Goal: Task Accomplishment & Management: Manage account settings

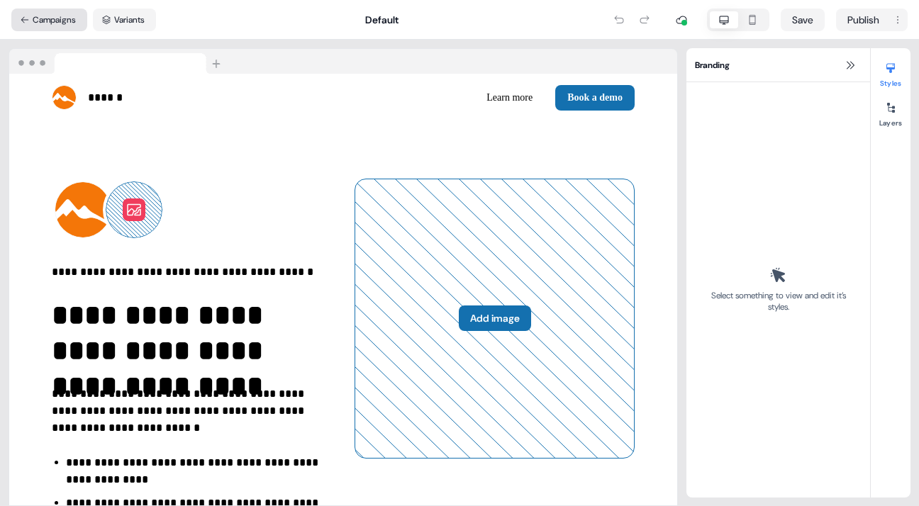
click at [45, 18] on button "Campaigns" at bounding box center [49, 20] width 76 height 23
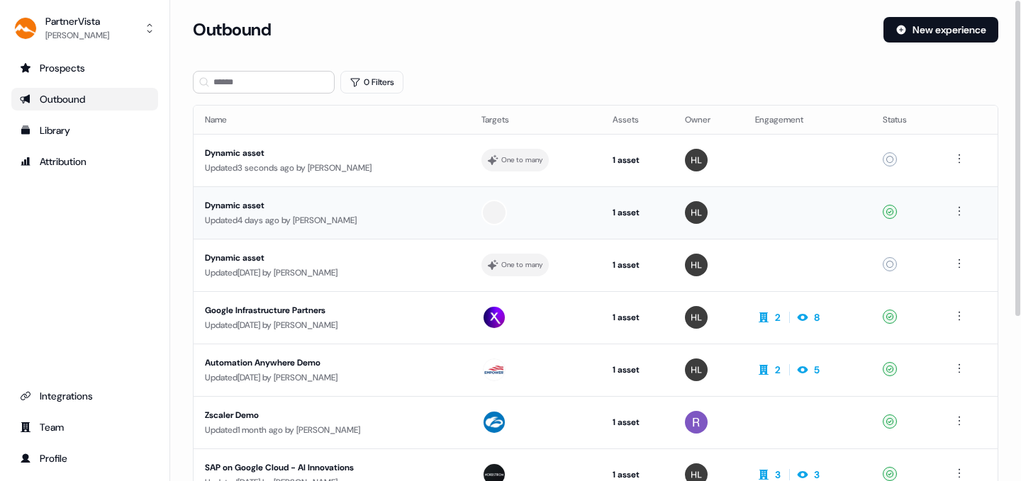
click at [232, 200] on div "Dynamic asset" at bounding box center [332, 206] width 254 height 14
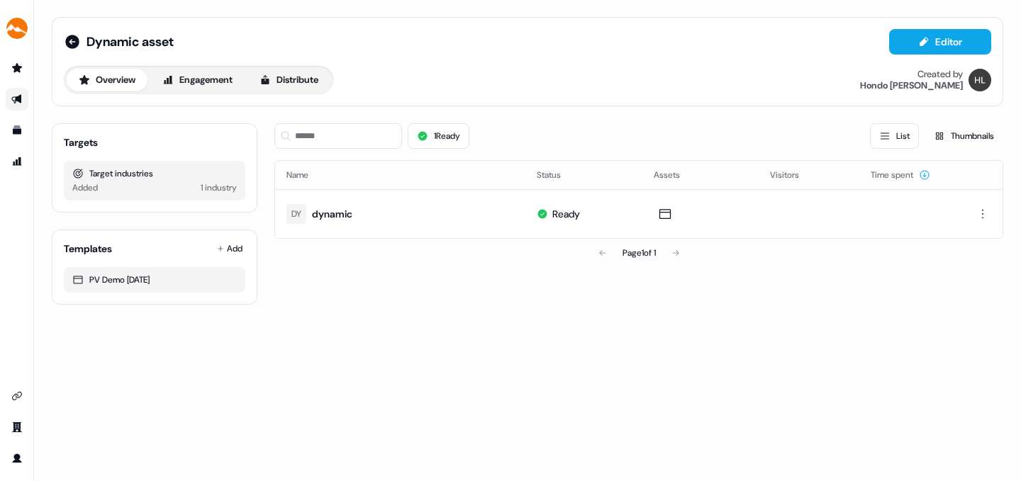
click at [134, 177] on div "Target industries" at bounding box center [154, 174] width 164 height 14
click at [169, 183] on div "Added 1 industry" at bounding box center [154, 188] width 164 height 14
click at [620, 71] on div "Overview Engagement Distribute Created by Hondo Lewis" at bounding box center [527, 80] width 927 height 28
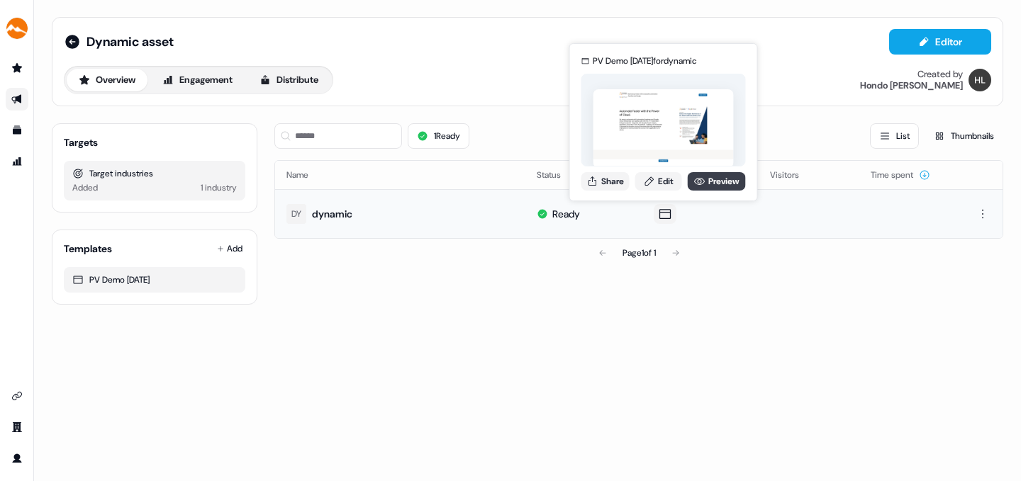
click at [708, 176] on link "Preview" at bounding box center [717, 181] width 58 height 18
click at [661, 177] on link "Edit" at bounding box center [658, 181] width 47 height 18
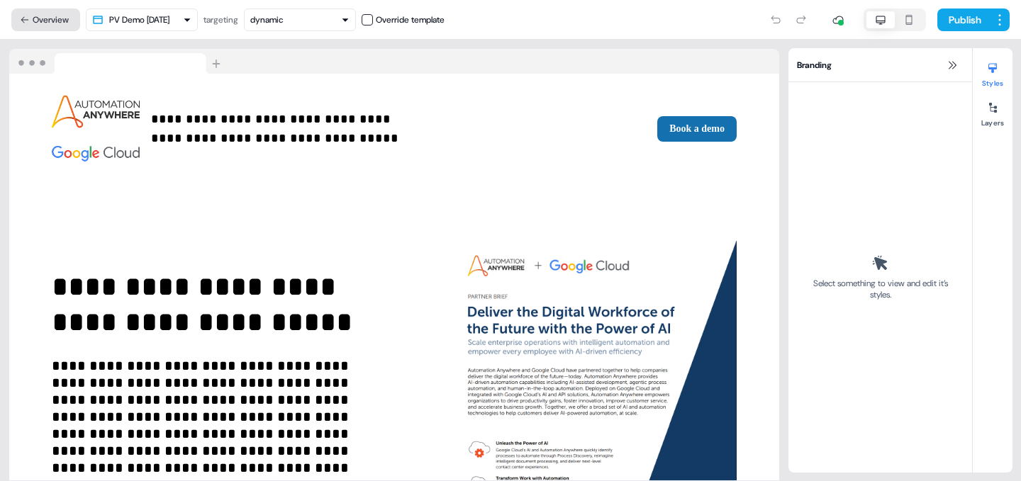
click at [54, 21] on button "Overview" at bounding box center [45, 20] width 69 height 23
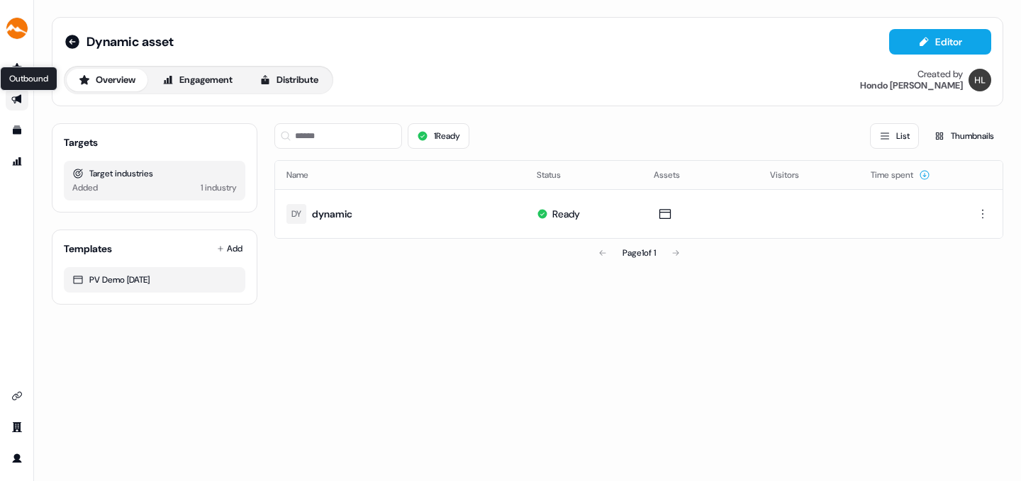
click at [14, 95] on icon "Go to outbound experience" at bounding box center [16, 99] width 11 height 11
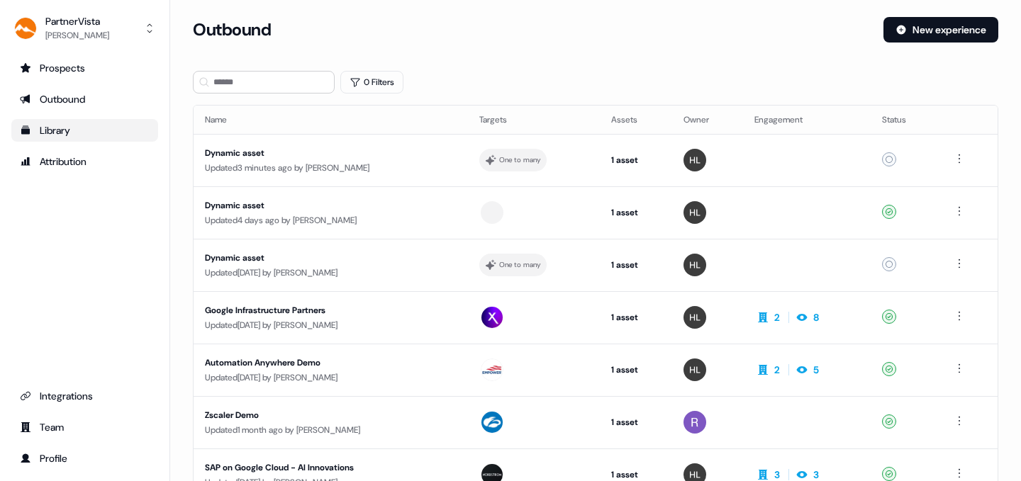
click at [59, 128] on div "Library" at bounding box center [85, 130] width 130 height 14
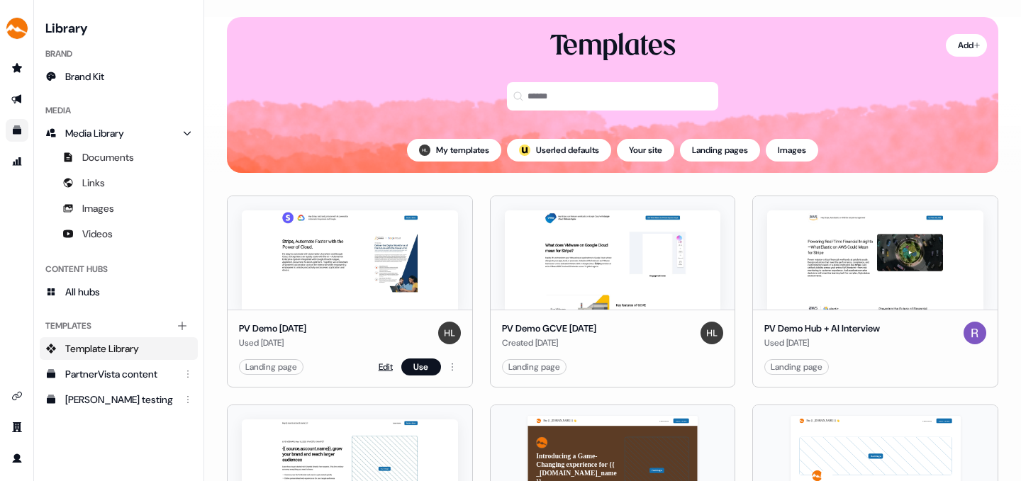
click at [379, 367] on link "Edit" at bounding box center [386, 367] width 14 height 14
click at [381, 364] on link "Edit" at bounding box center [386, 367] width 14 height 14
click at [384, 364] on link "Edit" at bounding box center [386, 367] width 14 height 14
click at [646, 364] on link "Edit" at bounding box center [648, 367] width 14 height 14
click at [18, 459] on icon "Go to profile" at bounding box center [17, 458] width 9 height 9
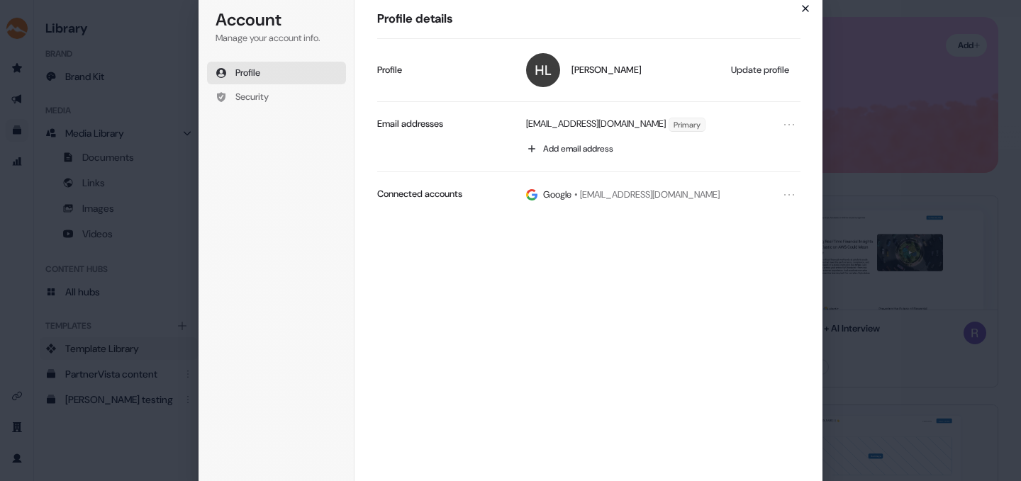
click at [804, 6] on icon "button" at bounding box center [806, 9] width 6 height 6
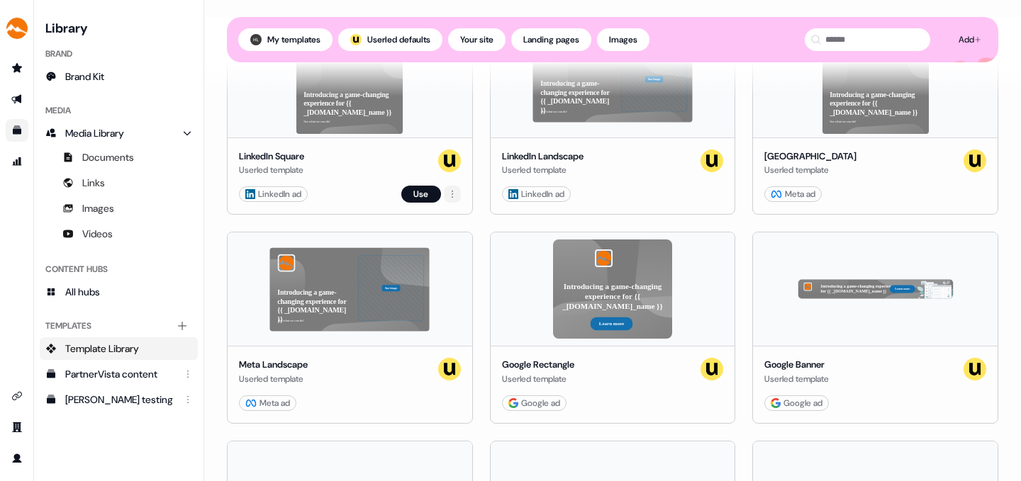
scroll to position [766, 0]
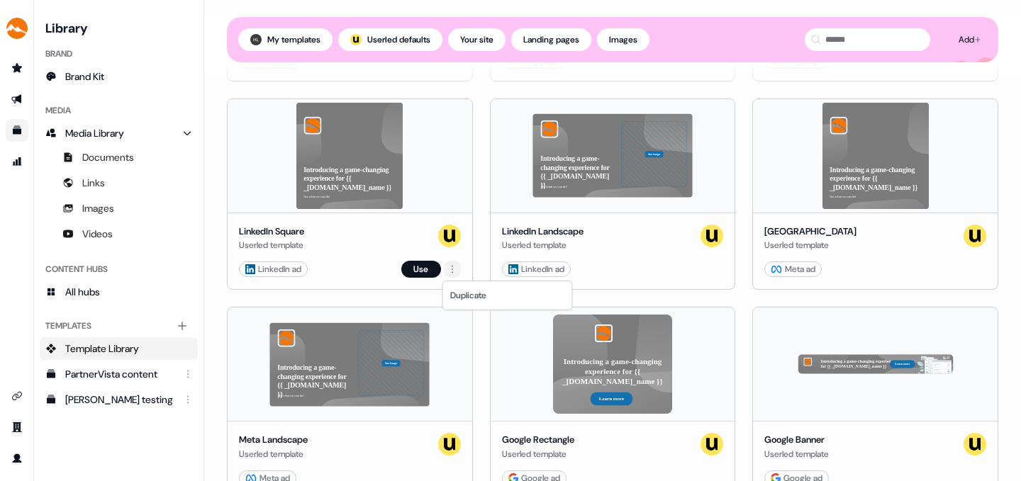
click at [449, 268] on html "For the best experience switch devices to a bigger screen. Go to Userled.io Lib…" at bounding box center [510, 240] width 1021 height 481
click at [482, 233] on html "For the best experience switch devices to a bigger screen. Go to Userled.io Lib…" at bounding box center [510, 240] width 1021 height 481
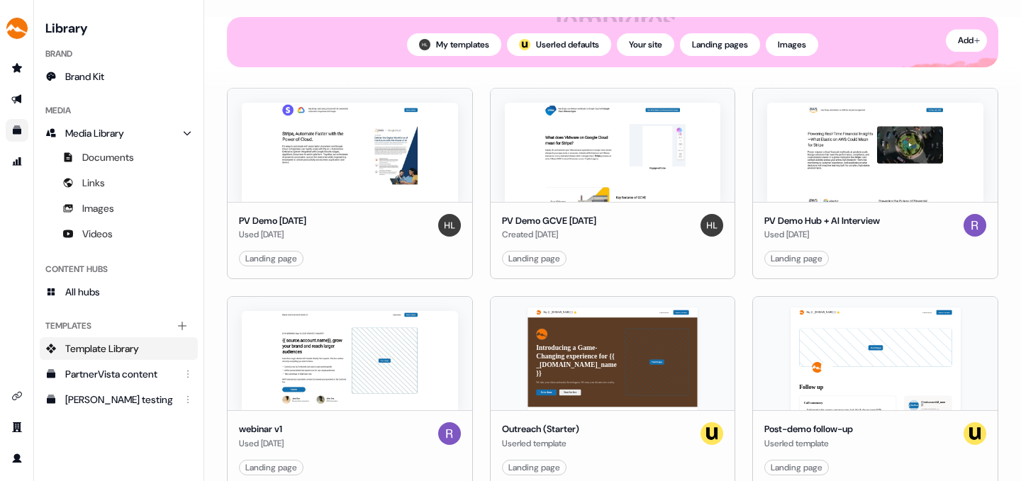
scroll to position [135, 0]
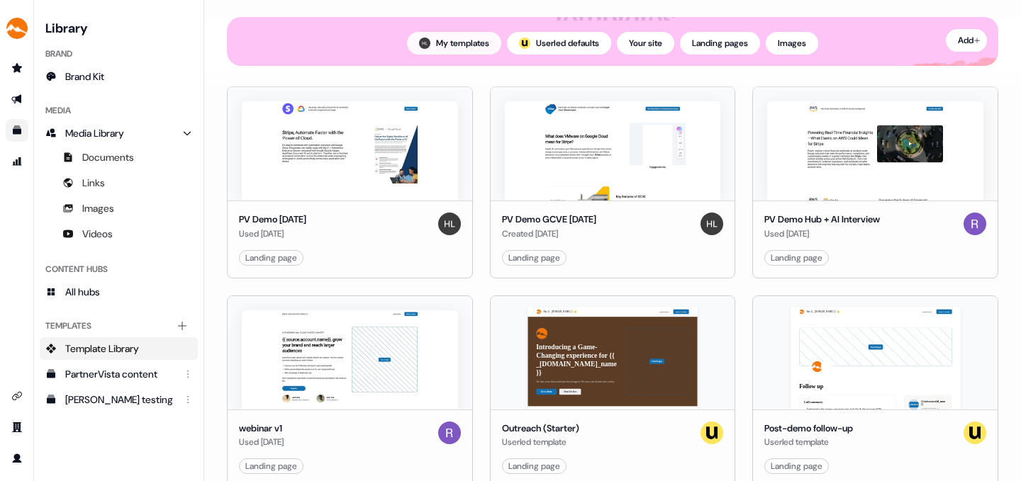
click at [438, 40] on button "My templates" at bounding box center [454, 43] width 94 height 23
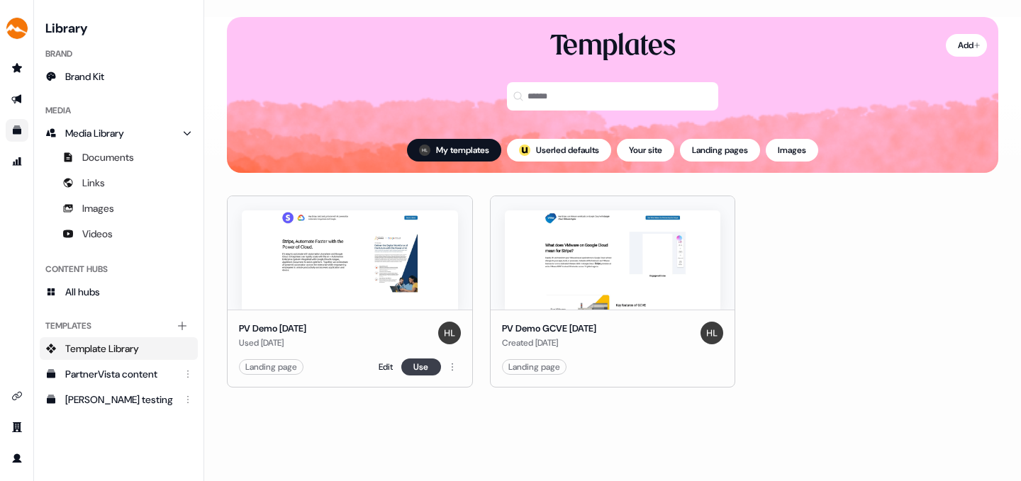
click at [420, 367] on button "Use" at bounding box center [421, 367] width 40 height 17
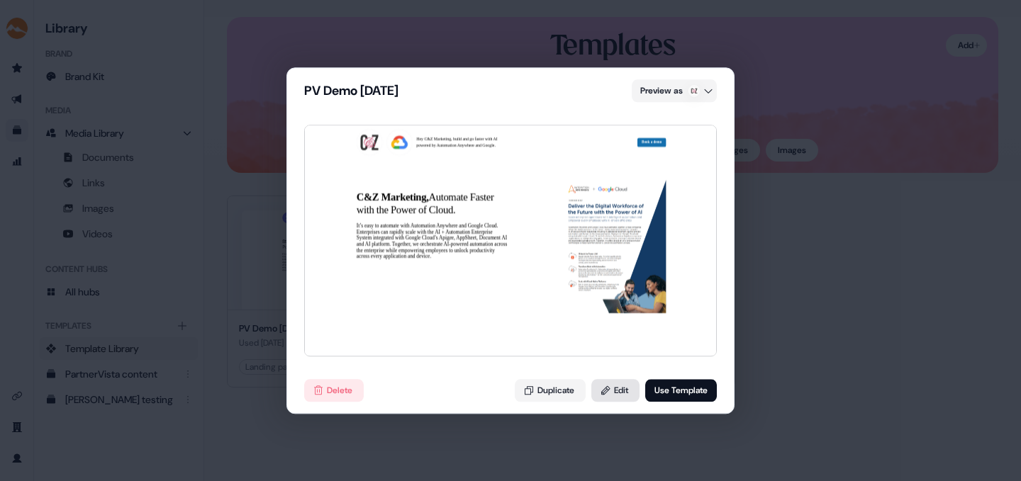
click at [610, 387] on button "Edit" at bounding box center [615, 390] width 48 height 23
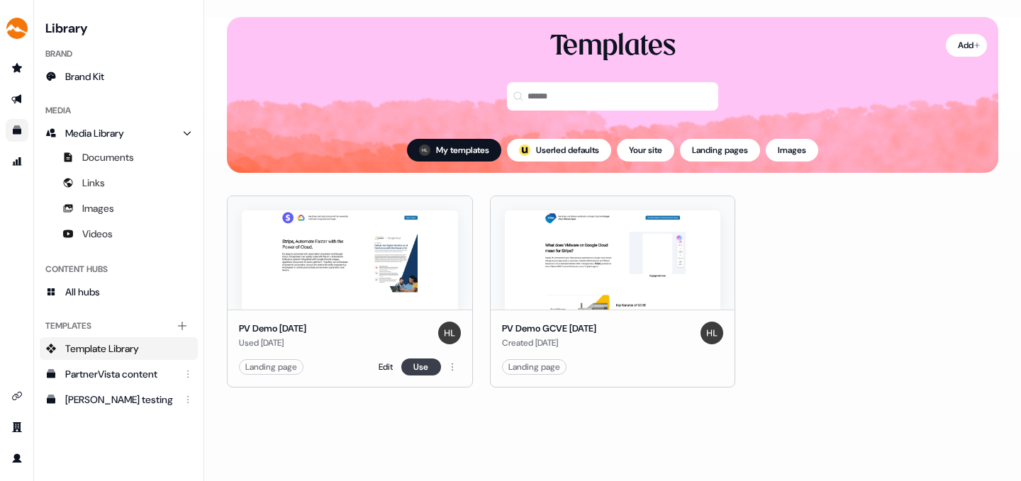
click at [420, 364] on button "Use" at bounding box center [421, 367] width 40 height 17
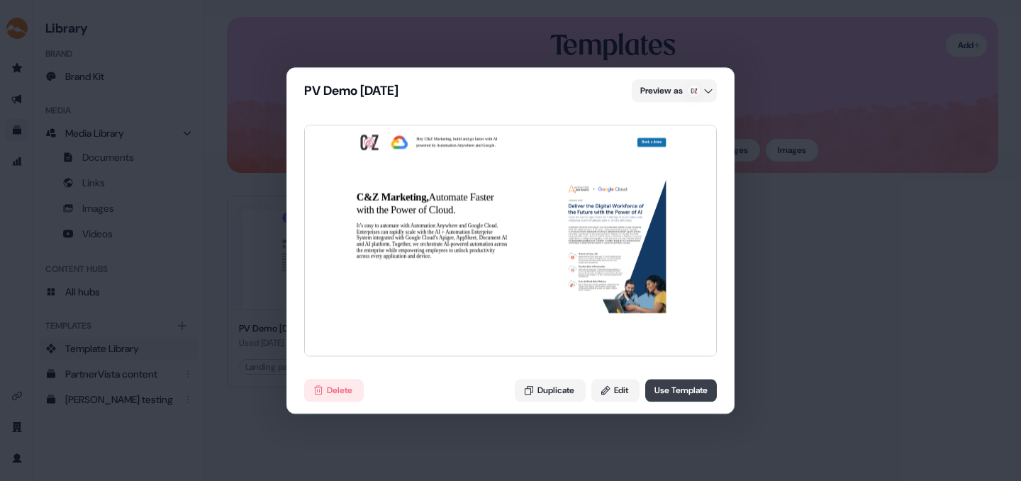
click at [674, 389] on button "Use Template" at bounding box center [681, 390] width 72 height 23
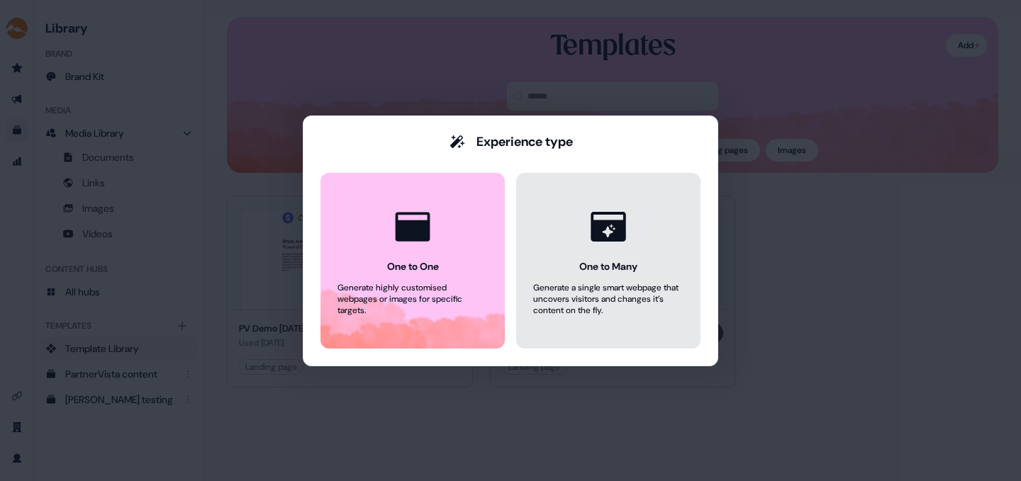
click at [593, 245] on icon at bounding box center [608, 227] width 54 height 54
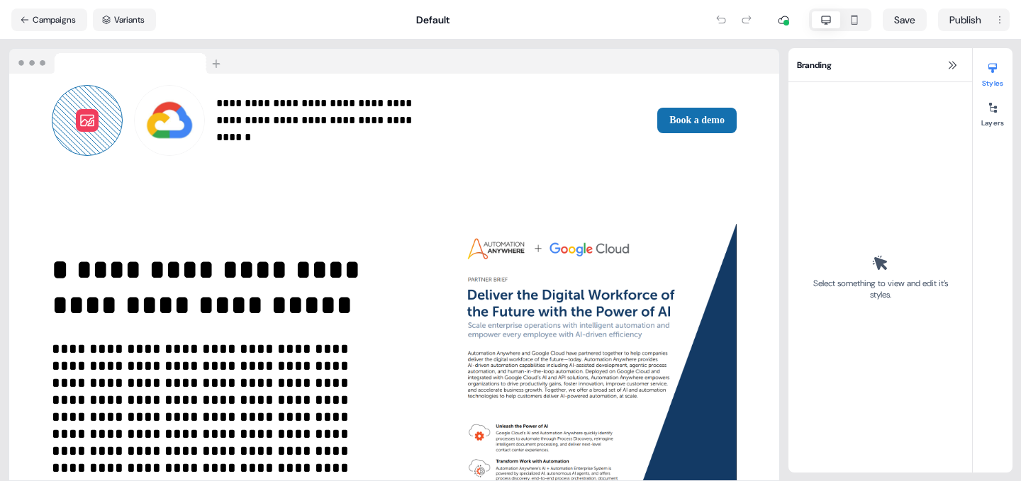
click at [80, 123] on icon at bounding box center [87, 120] width 14 height 12
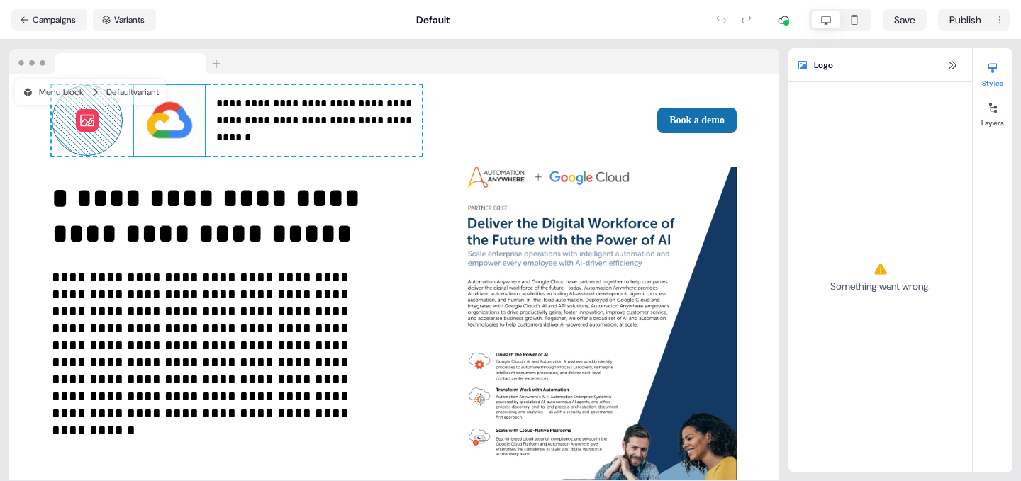
scroll to position [69, 0]
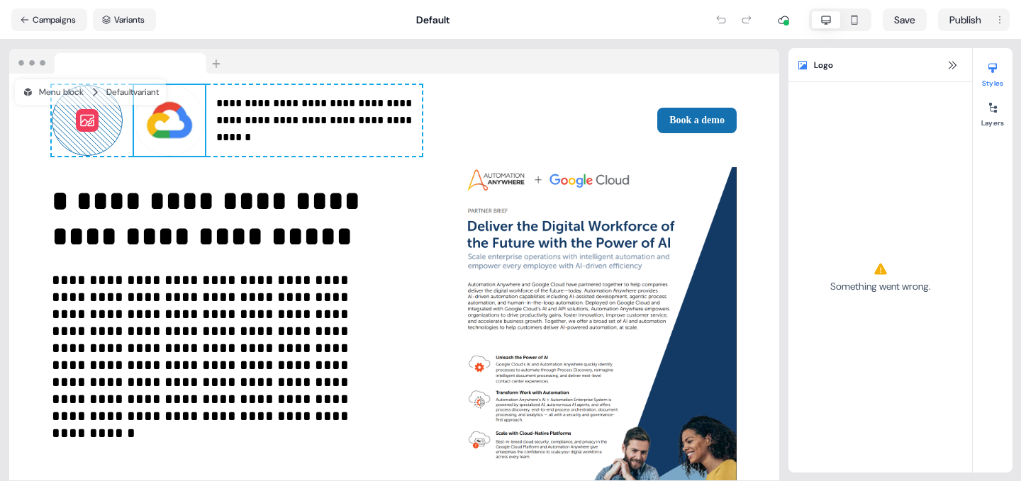
click at [135, 120] on img at bounding box center [169, 120] width 71 height 71
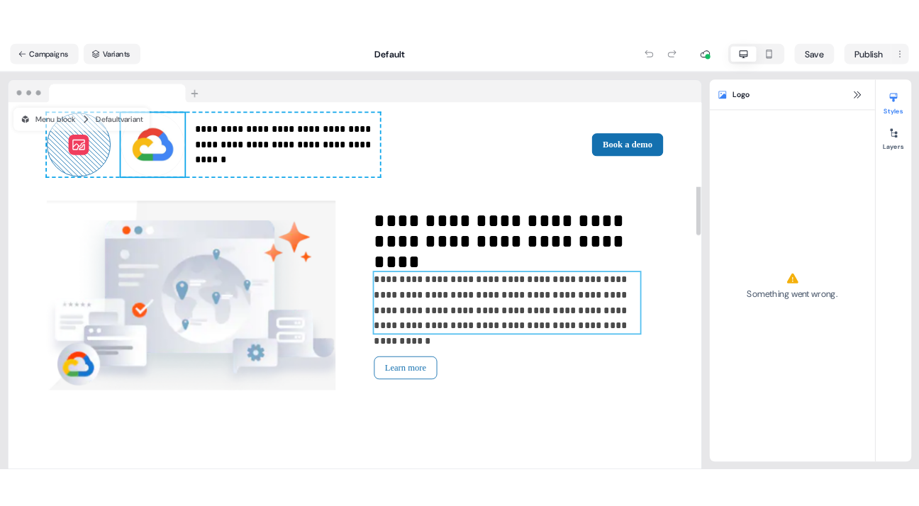
scroll to position [605, 0]
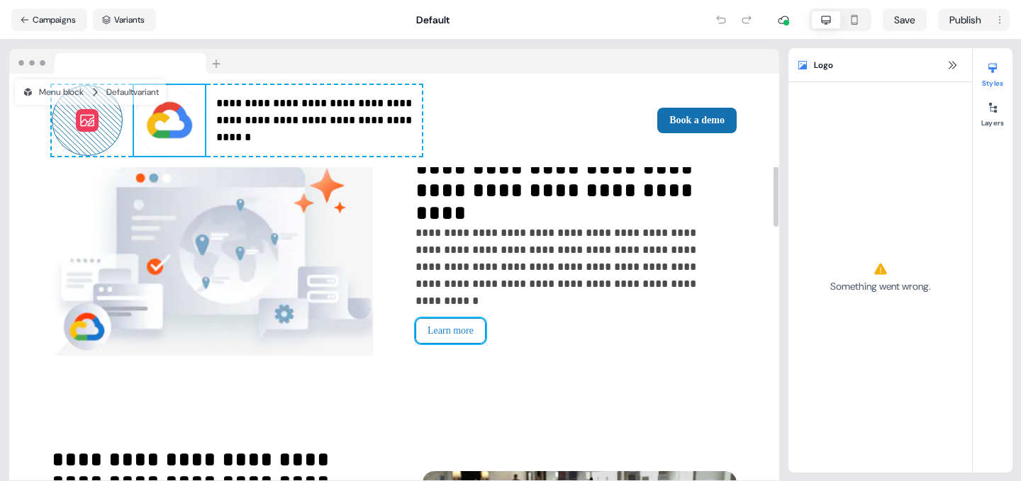
click at [457, 336] on button "Learn more" at bounding box center [450, 331] width 70 height 26
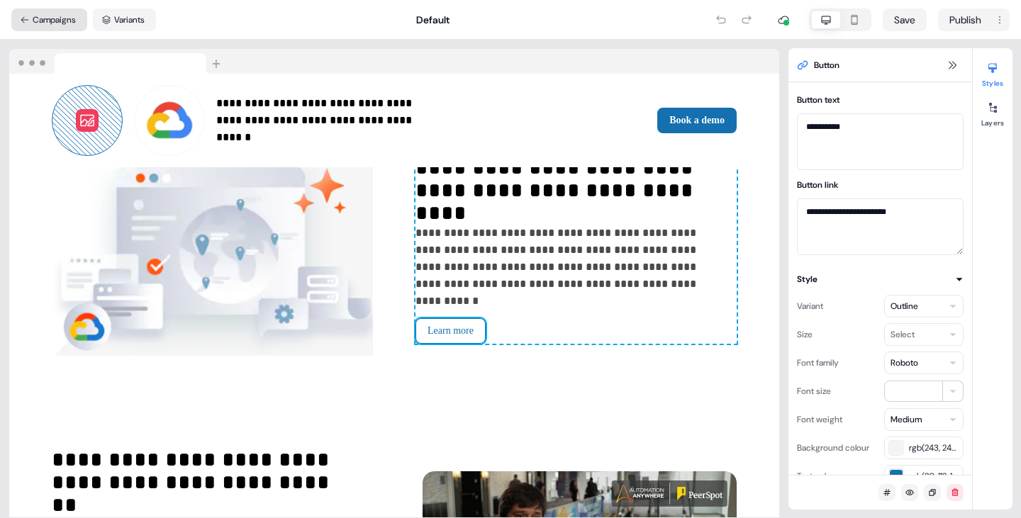
click at [51, 15] on button "Campaigns" at bounding box center [49, 20] width 76 height 23
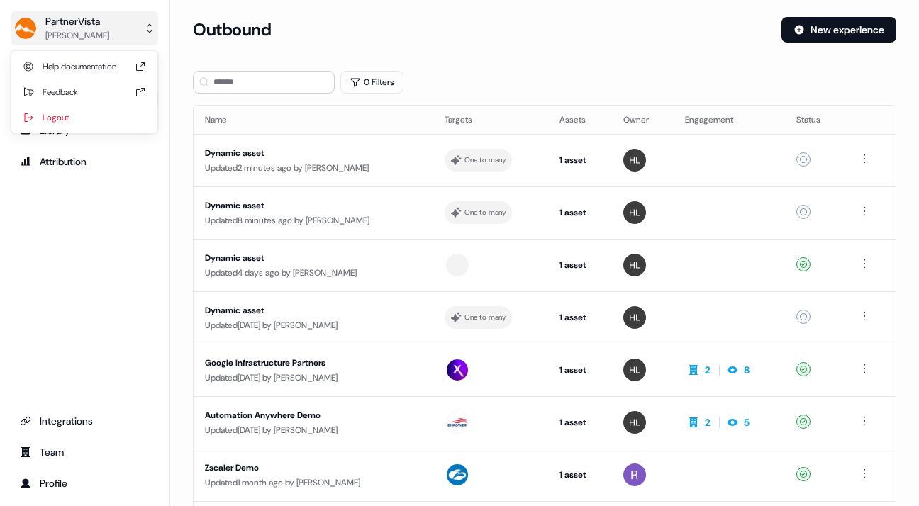
click at [81, 22] on div "PartnerVista" at bounding box center [77, 21] width 64 height 14
click at [62, 114] on div "Logout" at bounding box center [84, 118] width 135 height 26
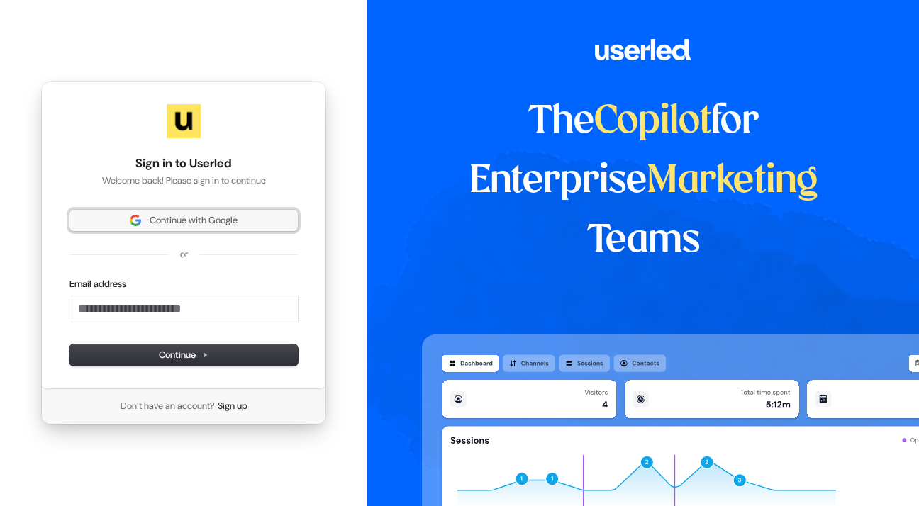
click at [191, 214] on span "Continue with Google" at bounding box center [194, 220] width 88 height 13
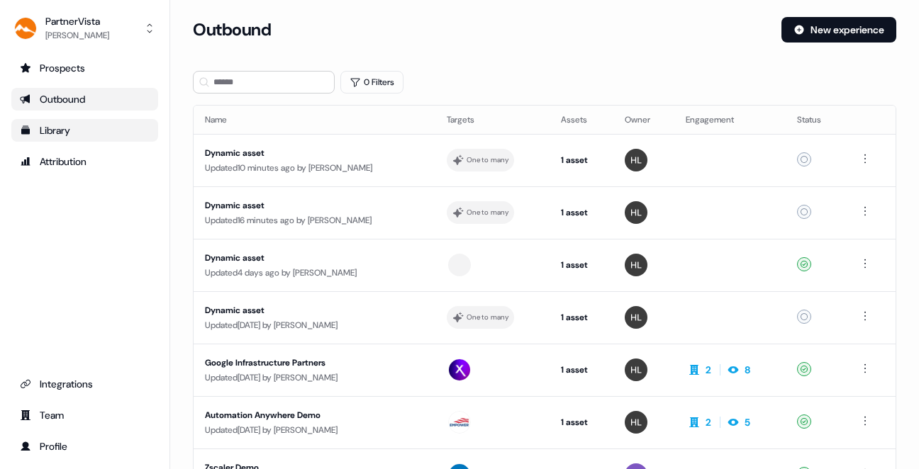
click at [48, 126] on div "Library" at bounding box center [85, 130] width 130 height 14
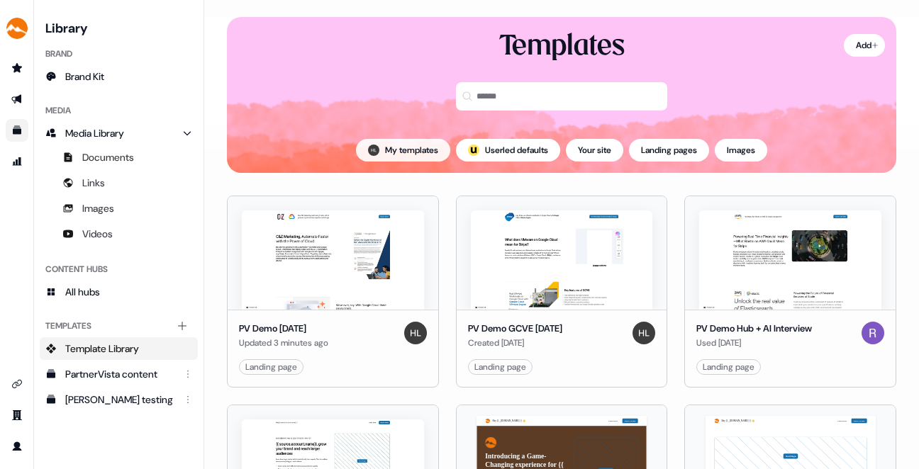
click at [398, 143] on button "My templates" at bounding box center [403, 150] width 94 height 23
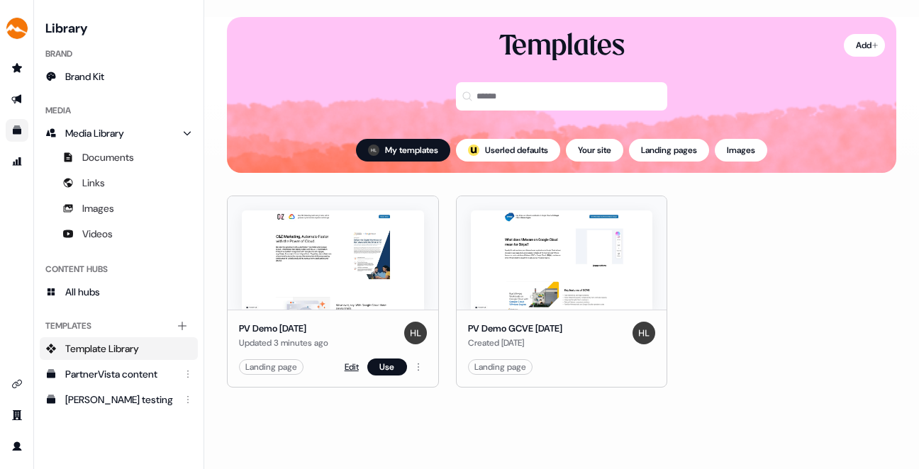
click at [347, 362] on link "Edit" at bounding box center [352, 367] width 14 height 14
click at [349, 364] on link "Edit" at bounding box center [352, 367] width 14 height 14
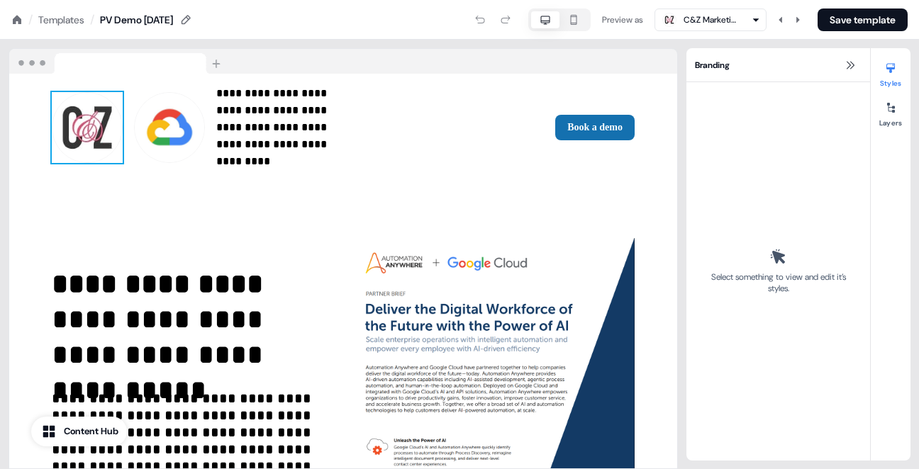
click at [90, 124] on img at bounding box center [87, 127] width 71 height 71
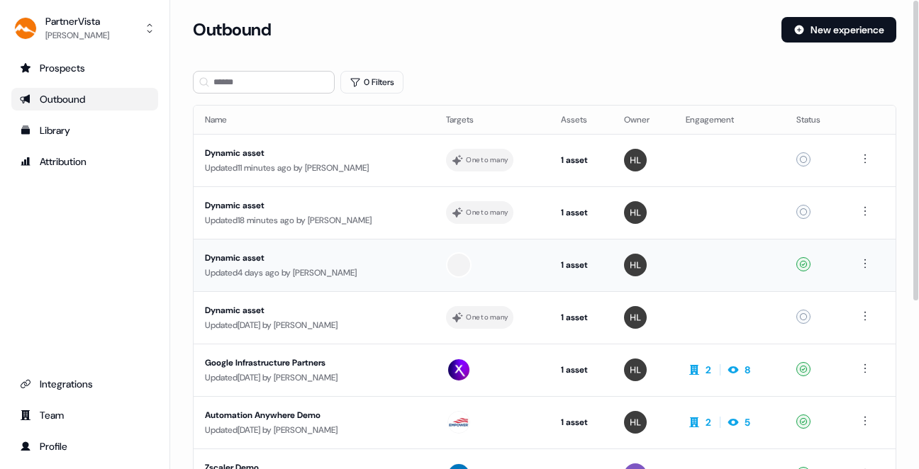
click at [243, 252] on div "Dynamic asset" at bounding box center [314, 258] width 218 height 14
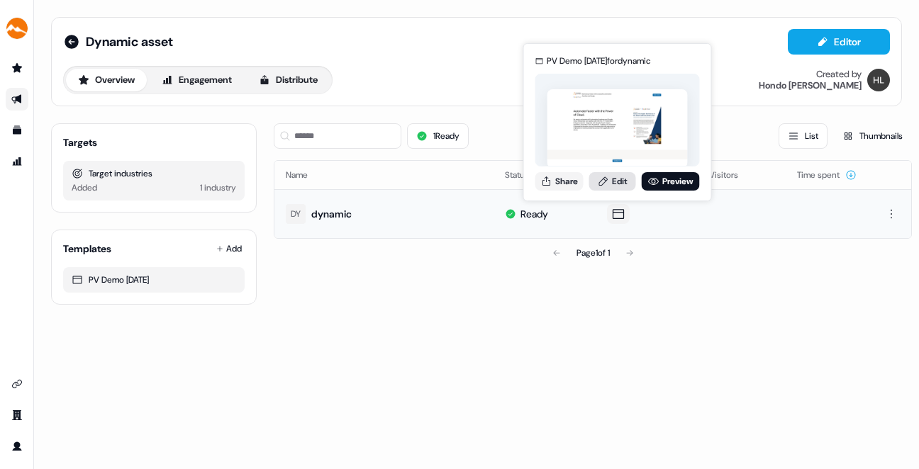
click at [616, 177] on link "Edit" at bounding box center [612, 181] width 47 height 18
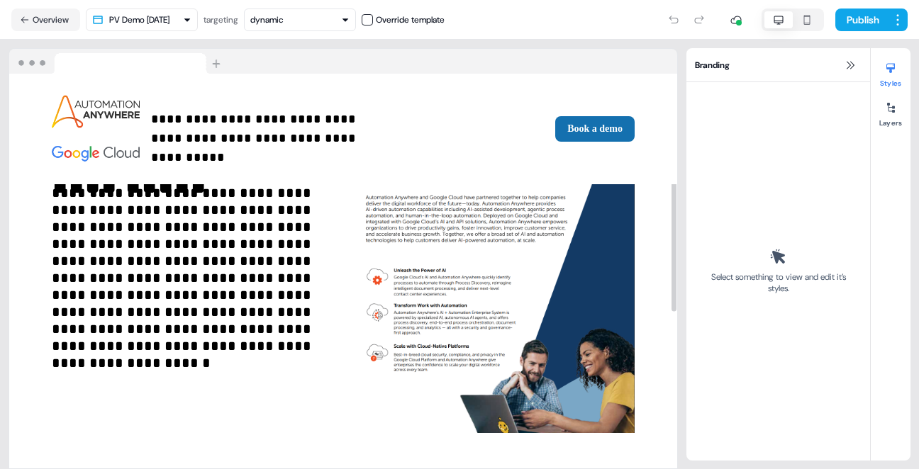
scroll to position [175, 0]
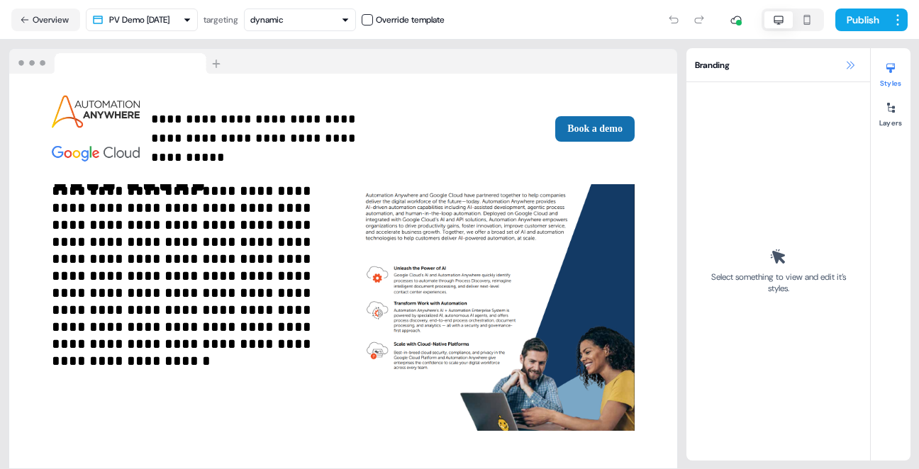
click at [850, 62] on icon at bounding box center [849, 65] width 11 height 11
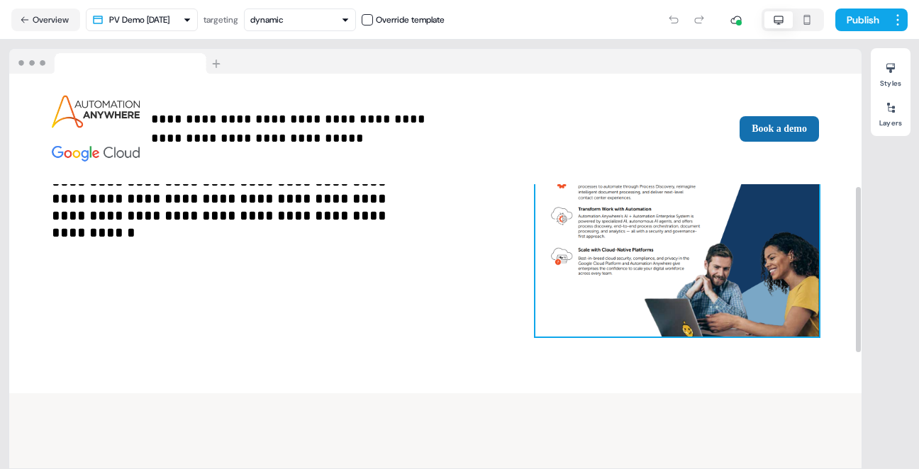
scroll to position [269, 0]
click at [613, 257] on img at bounding box center [677, 155] width 284 height 366
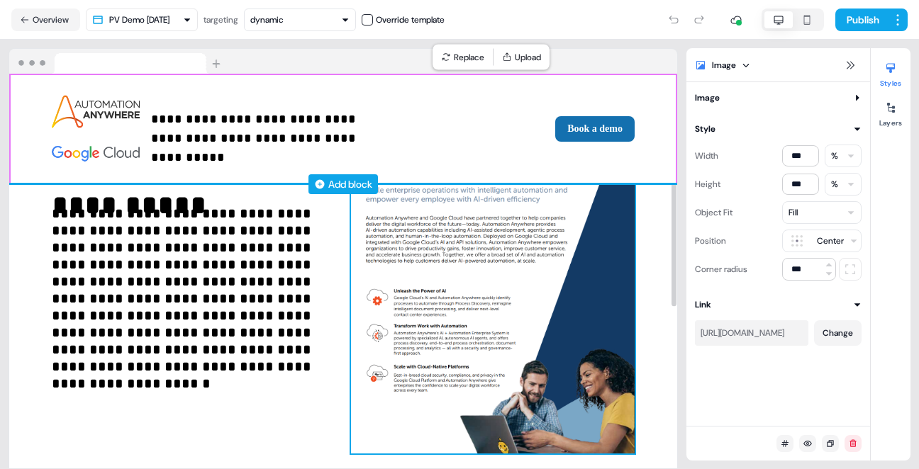
scroll to position [0, 0]
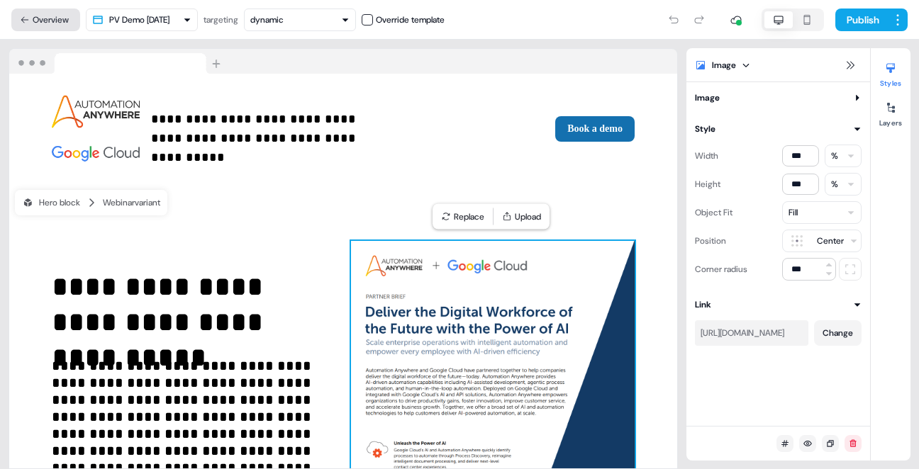
click at [47, 18] on button "Overview" at bounding box center [45, 20] width 69 height 23
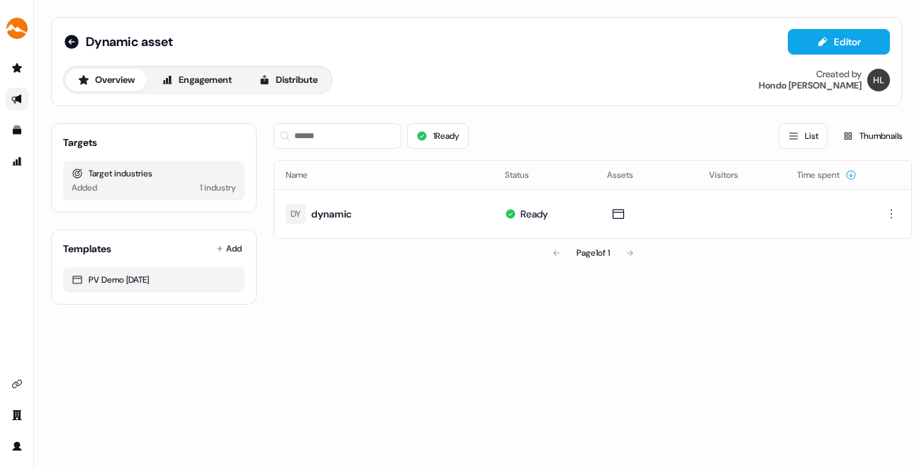
click at [13, 94] on icon "Go to outbound experience" at bounding box center [16, 99] width 11 height 11
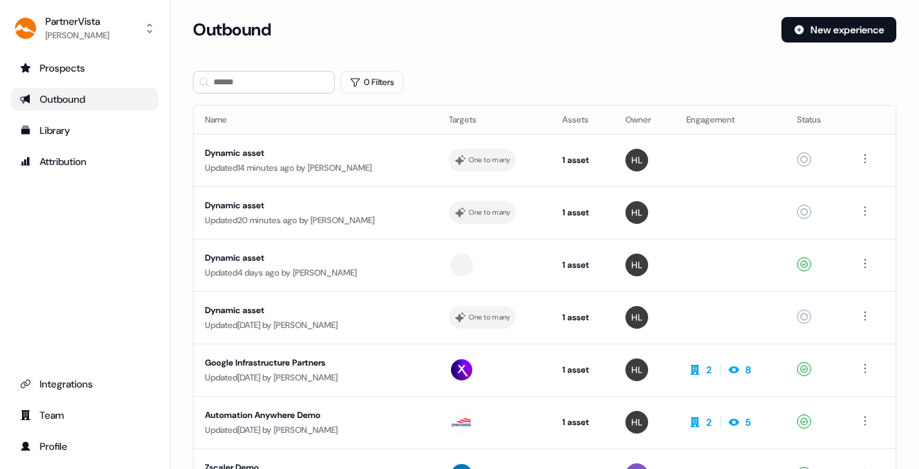
click at [51, 95] on div "Outbound" at bounding box center [85, 99] width 130 height 14
click at [250, 253] on div "Dynamic asset" at bounding box center [315, 258] width 221 height 14
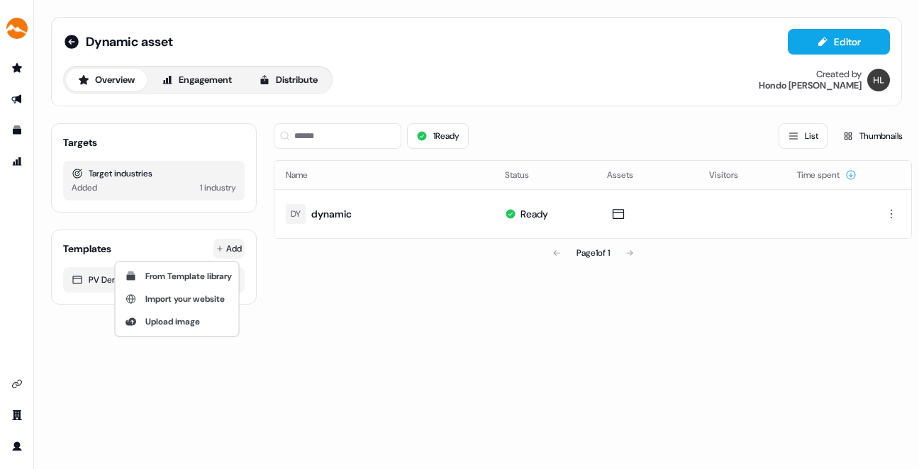
click at [232, 243] on html "For the best experience switch devices to a bigger screen. Go to Userled.io Dyn…" at bounding box center [459, 234] width 919 height 469
click at [183, 277] on span "From Template library" at bounding box center [188, 276] width 86 height 11
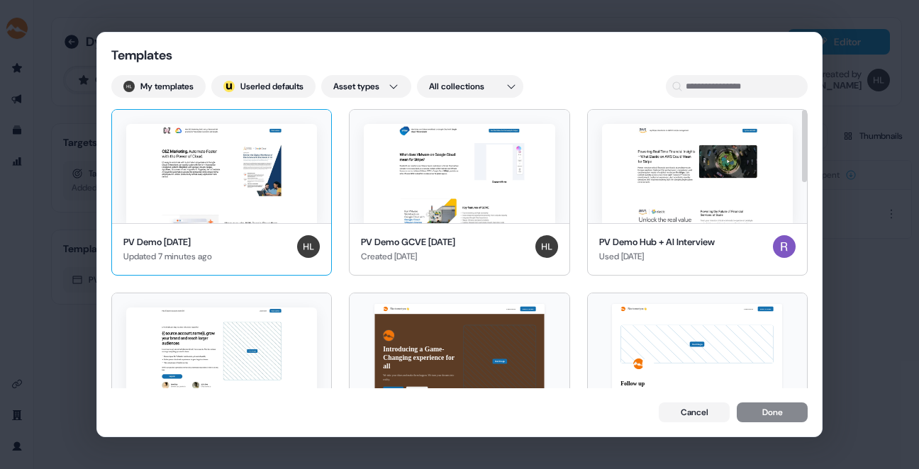
click at [247, 208] on img at bounding box center [221, 173] width 191 height 99
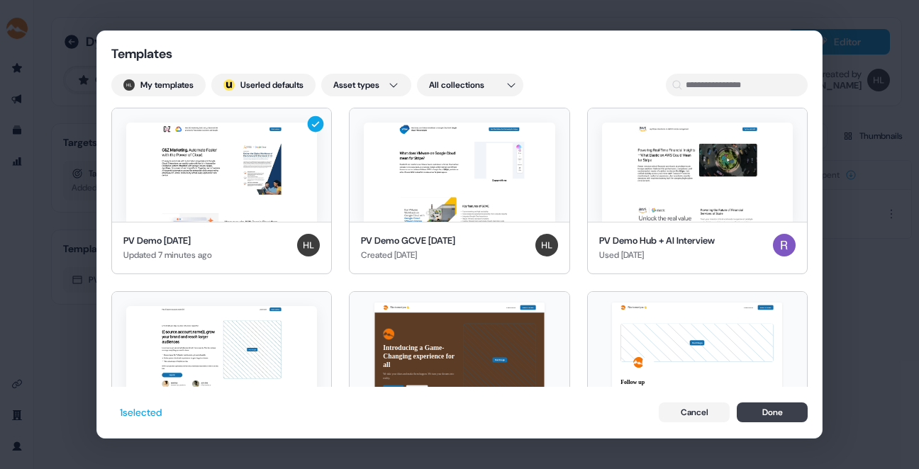
click at [768, 408] on button "Done" at bounding box center [772, 413] width 71 height 20
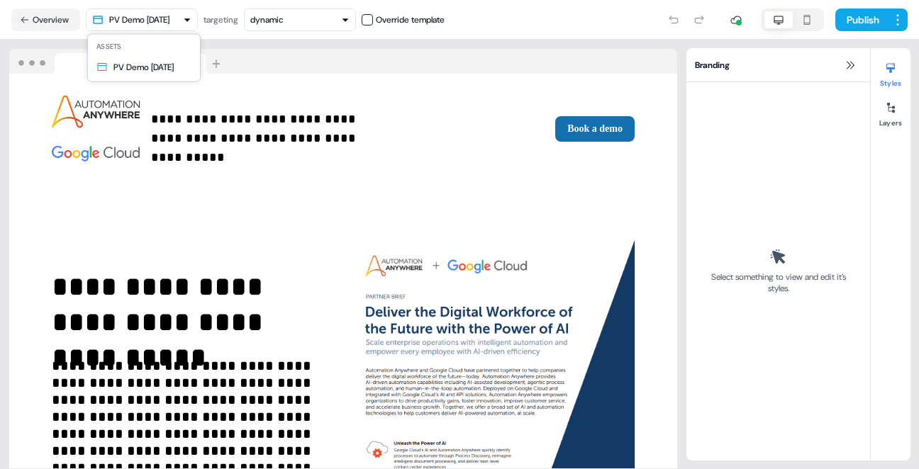
click at [188, 18] on html "**********" at bounding box center [459, 234] width 919 height 469
click at [186, 16] on html "**********" at bounding box center [459, 234] width 919 height 469
click at [145, 18] on html "**********" at bounding box center [459, 234] width 919 height 469
click at [145, 16] on html "**********" at bounding box center [459, 234] width 919 height 469
click at [38, 13] on button "Overview" at bounding box center [45, 20] width 69 height 23
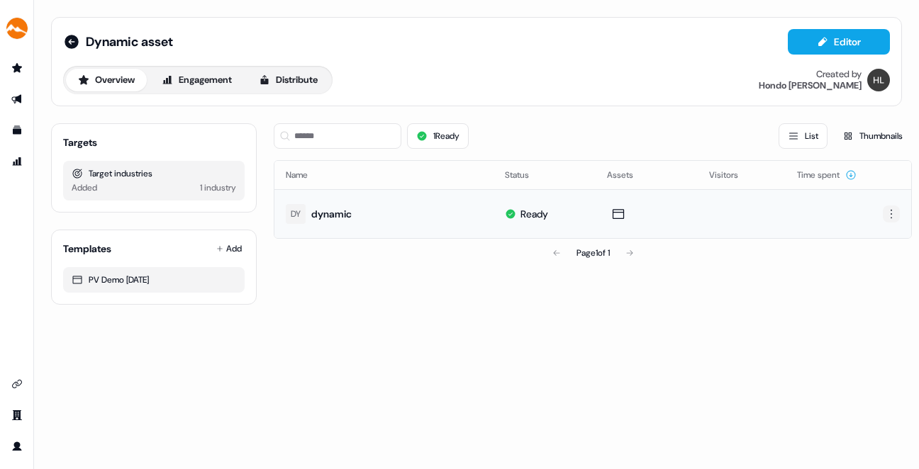
click at [893, 213] on html "For the best experience switch devices to a bigger screen. Go to Userled.io Dyn…" at bounding box center [459, 234] width 919 height 469
click at [851, 261] on div "Edit Delete" at bounding box center [873, 251] width 91 height 52
click at [778, 281] on html "For the best experience switch devices to a bigger screen. Go to Userled.io Dyn…" at bounding box center [459, 234] width 919 height 469
click at [69, 38] on icon at bounding box center [72, 42] width 14 height 14
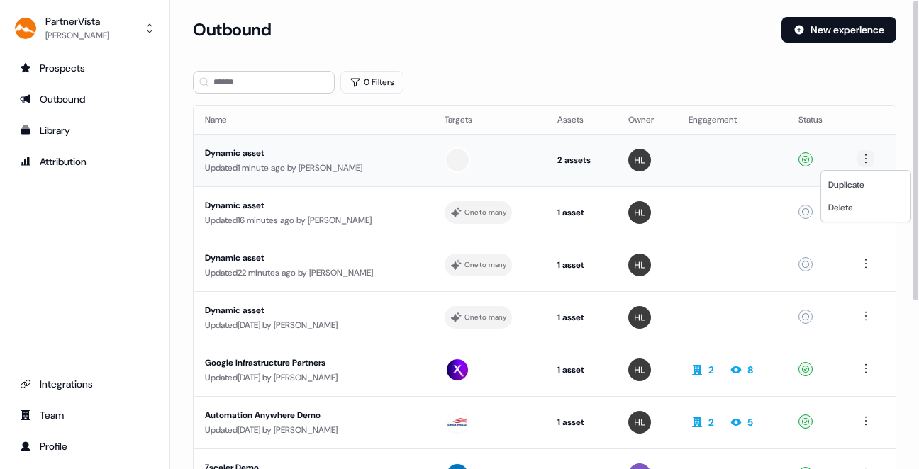
click at [866, 160] on html "For the best experience switch devices to a bigger screen. Go to [DOMAIN_NAME] …" at bounding box center [459, 234] width 919 height 469
click at [843, 208] on span "Delete" at bounding box center [840, 207] width 25 height 11
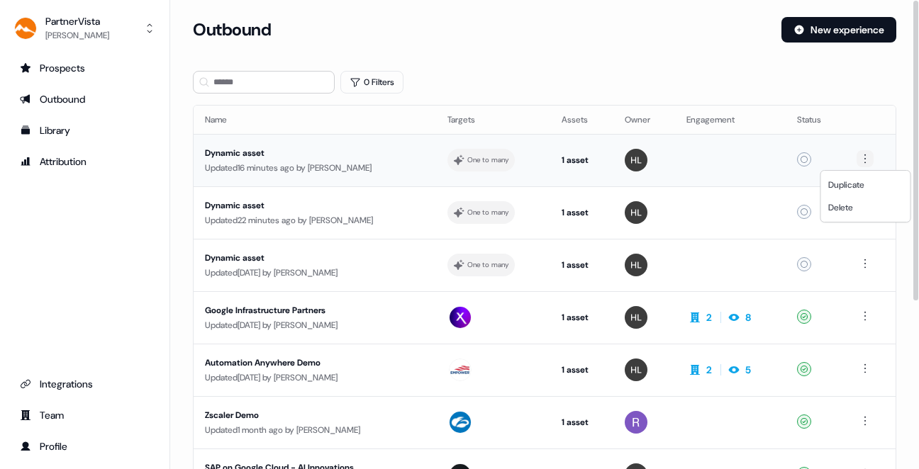
click at [864, 159] on html "For the best experience switch devices to a bigger screen. Go to Userled.io Par…" at bounding box center [459, 234] width 919 height 469
click at [845, 203] on span "Delete" at bounding box center [840, 207] width 25 height 11
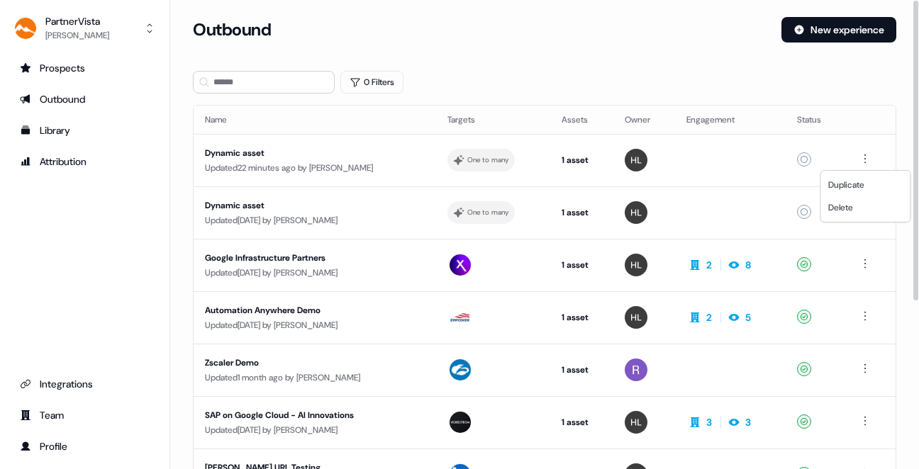
click at [862, 157] on html "For the best experience switch devices to a bigger screen. Go to Userled.io Par…" at bounding box center [459, 234] width 919 height 469
click at [844, 205] on span "Delete" at bounding box center [840, 207] width 25 height 11
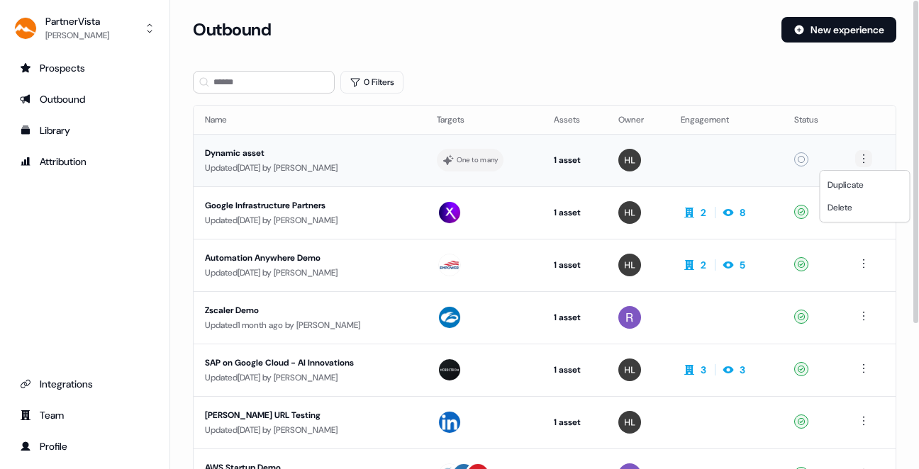
click at [866, 157] on html "For the best experience switch devices to a bigger screen. Go to Userled.io Par…" at bounding box center [459, 234] width 919 height 469
click at [844, 206] on span "Delete" at bounding box center [839, 207] width 25 height 11
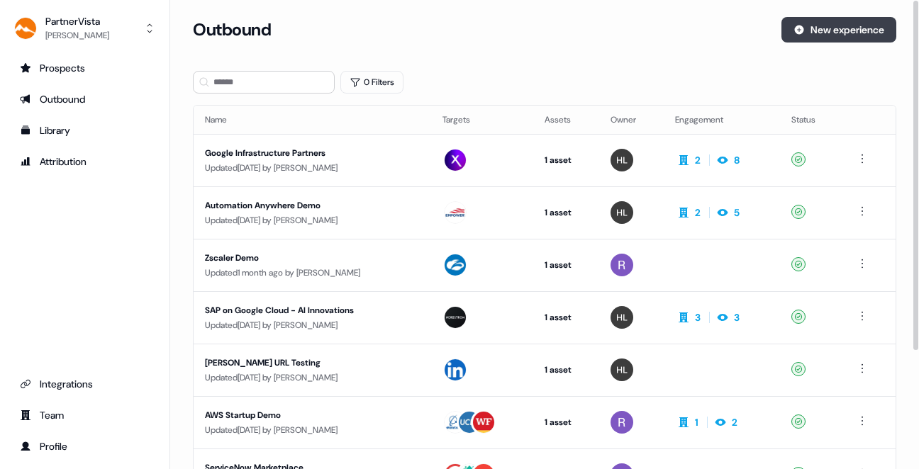
click at [832, 26] on button "New experience" at bounding box center [838, 30] width 115 height 26
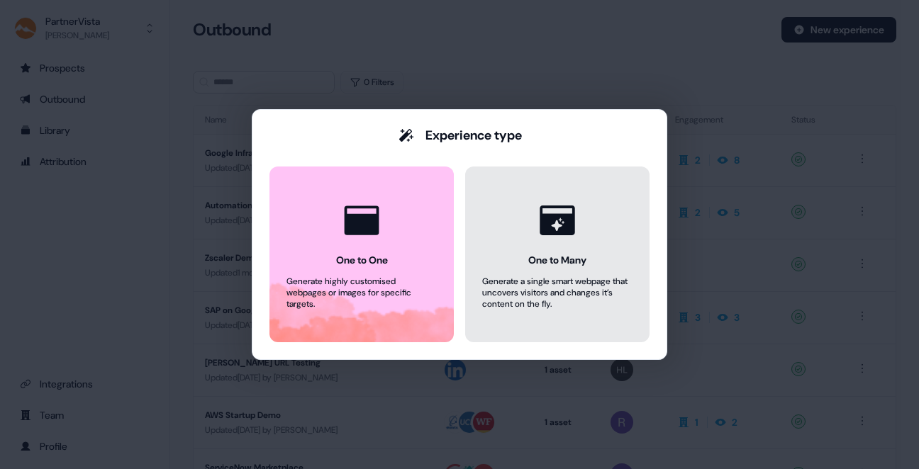
click at [539, 235] on icon at bounding box center [557, 221] width 54 height 54
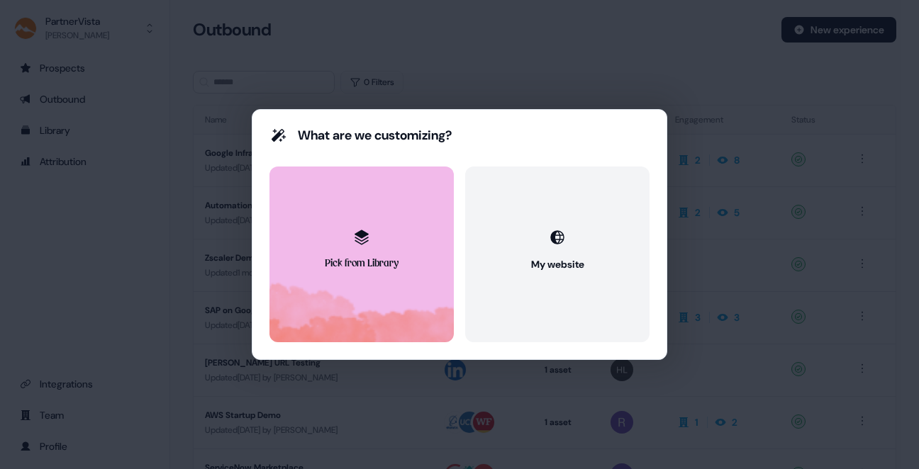
click at [376, 228] on button "Pick from Library" at bounding box center [361, 255] width 184 height 176
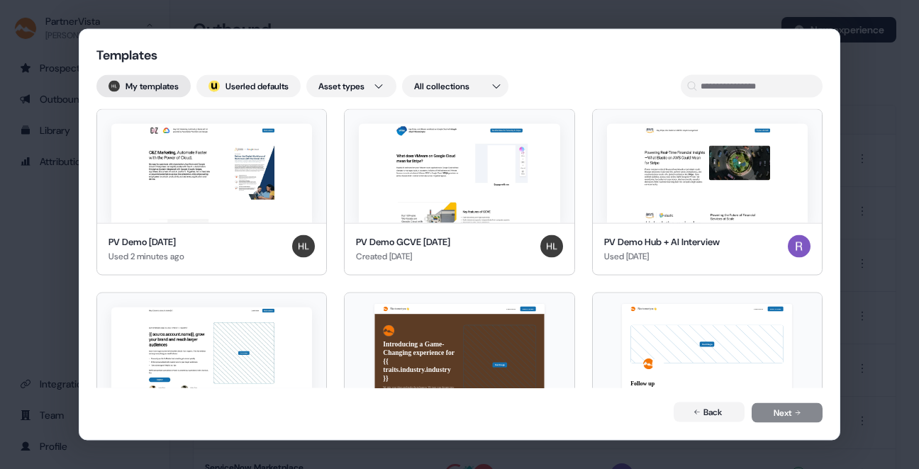
click at [161, 86] on button "My templates" at bounding box center [143, 86] width 94 height 23
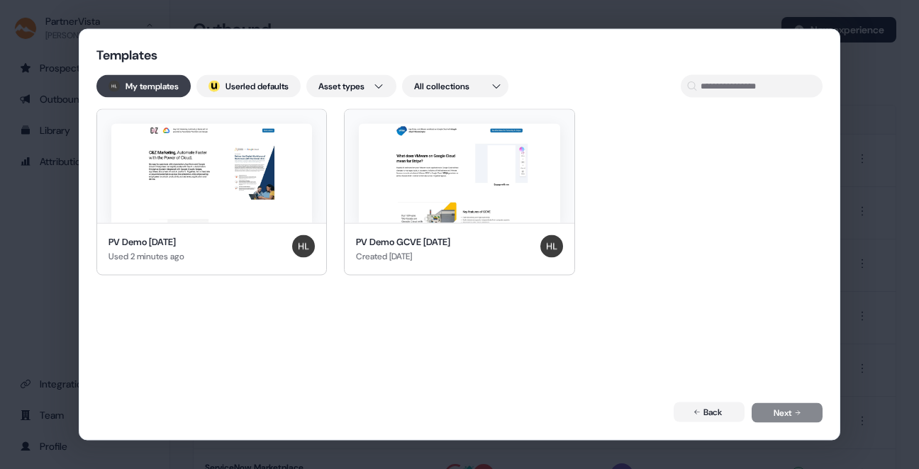
click at [161, 86] on button "My templates" at bounding box center [143, 86] width 94 height 23
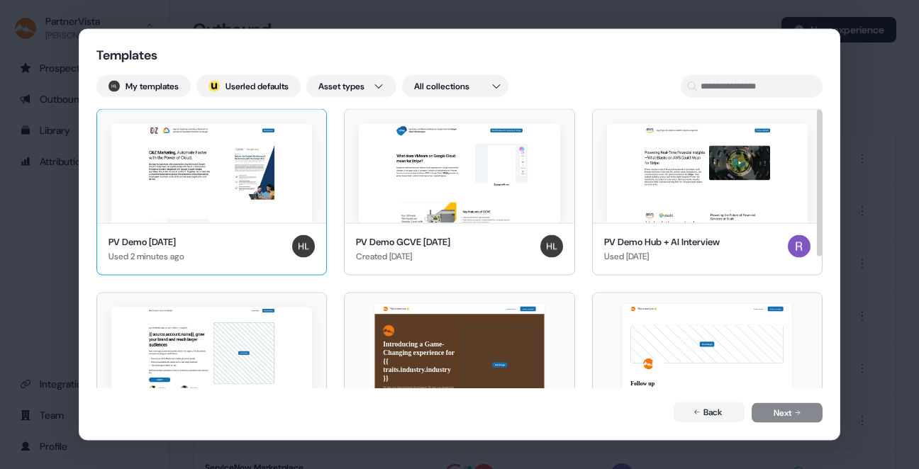
click at [249, 235] on div "PV Demo 8.21.25 Used 2 minutes ago" at bounding box center [211, 249] width 229 height 52
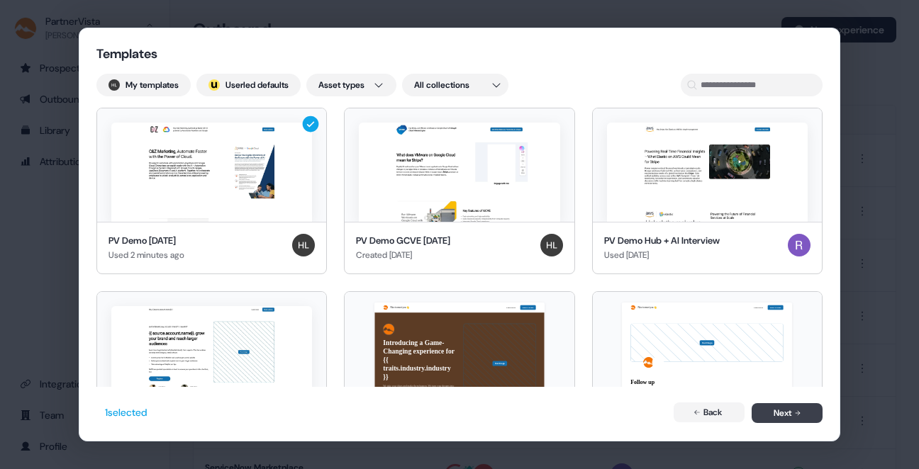
click at [799, 411] on icon at bounding box center [797, 413] width 7 height 7
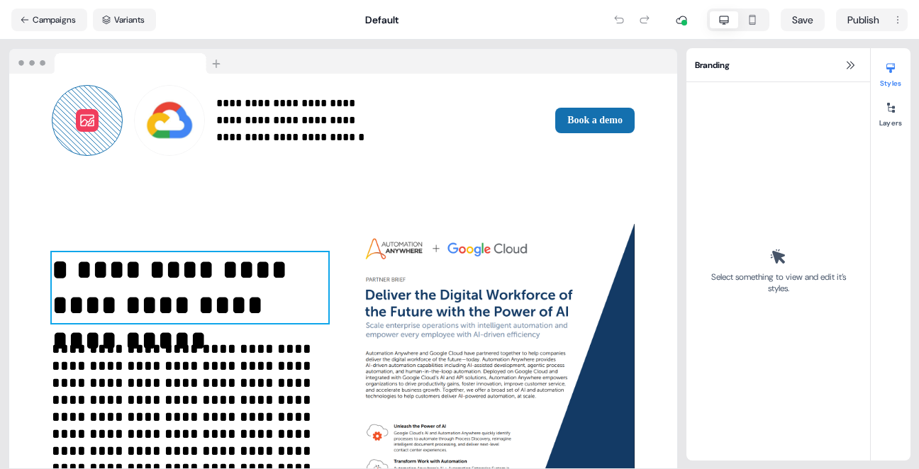
click at [207, 287] on p "**********" at bounding box center [190, 287] width 277 height 71
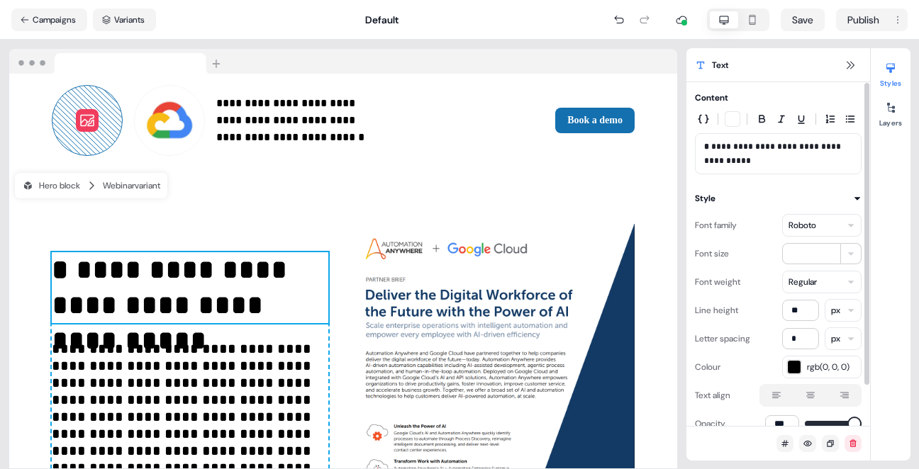
click at [711, 146] on p "**********" at bounding box center [778, 154] width 148 height 28
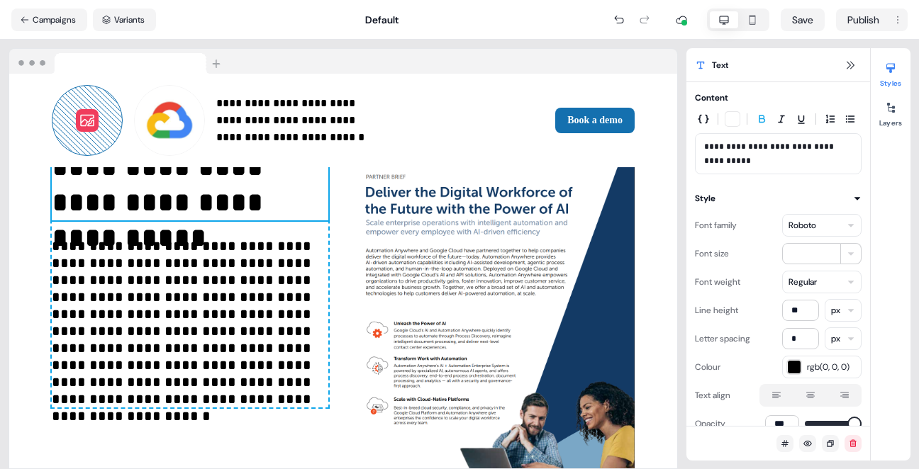
scroll to position [10, 0]
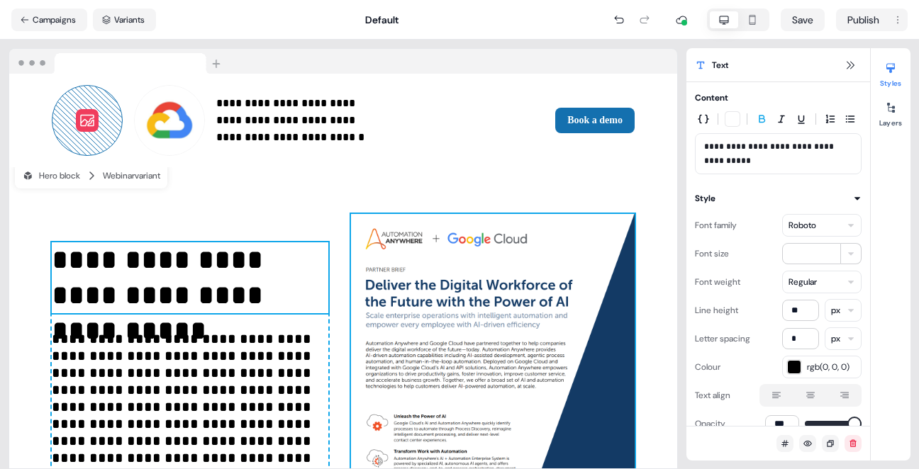
click at [464, 299] on img at bounding box center [493, 397] width 284 height 366
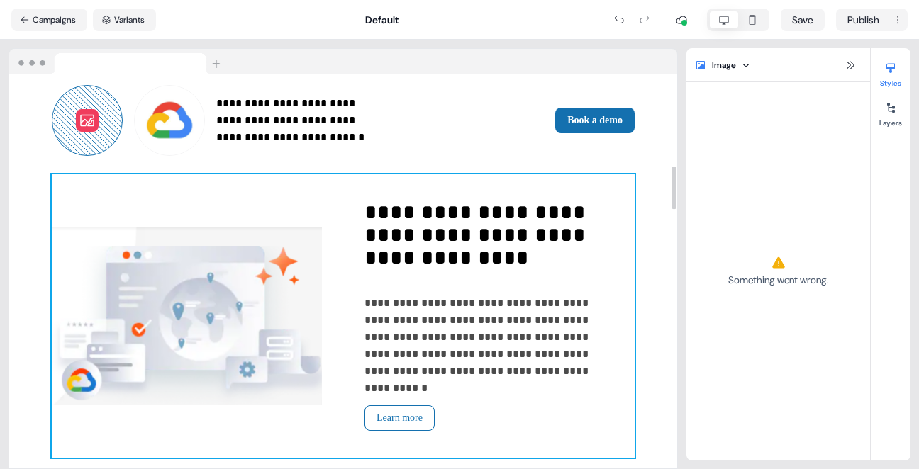
scroll to position [541, 0]
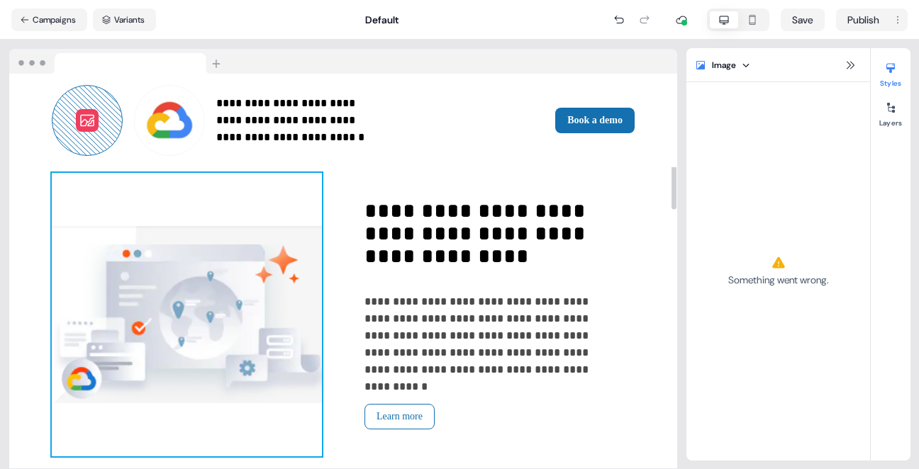
click at [237, 297] on img at bounding box center [187, 315] width 270 height 284
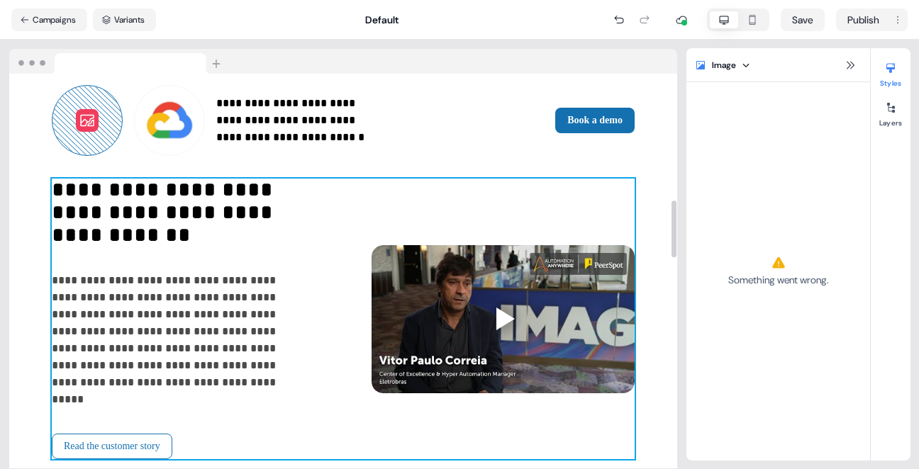
scroll to position [880, 0]
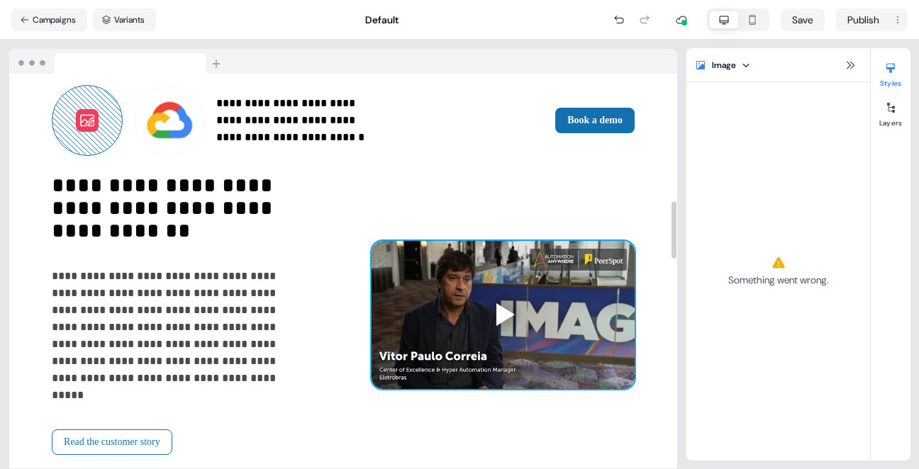
click at [425, 284] on div at bounding box center [503, 315] width 263 height 148
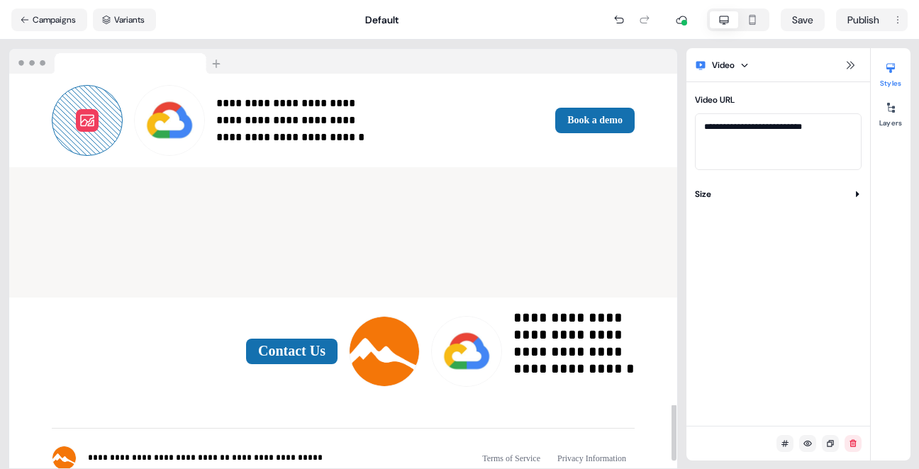
scroll to position [2279, 0]
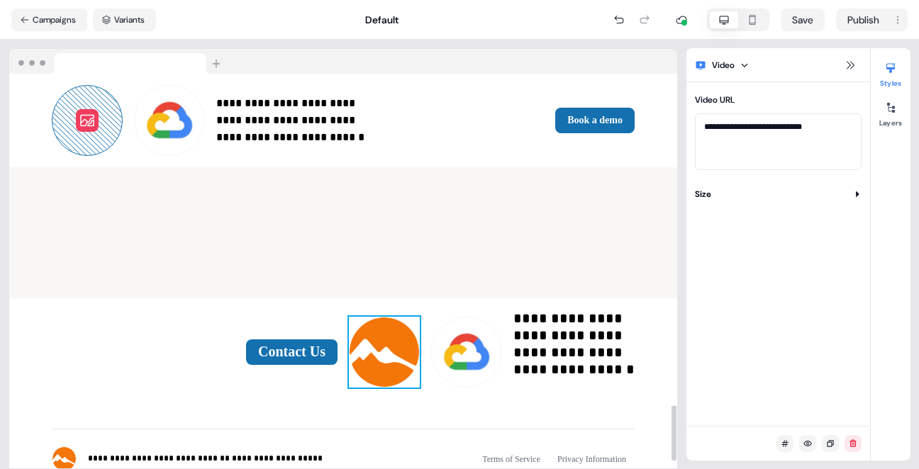
click at [382, 327] on img at bounding box center [384, 352] width 71 height 71
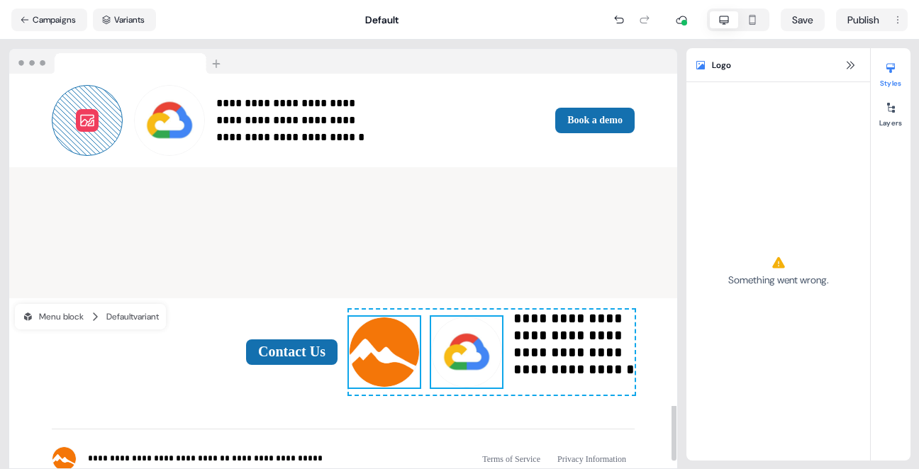
click at [471, 332] on img at bounding box center [466, 352] width 71 height 71
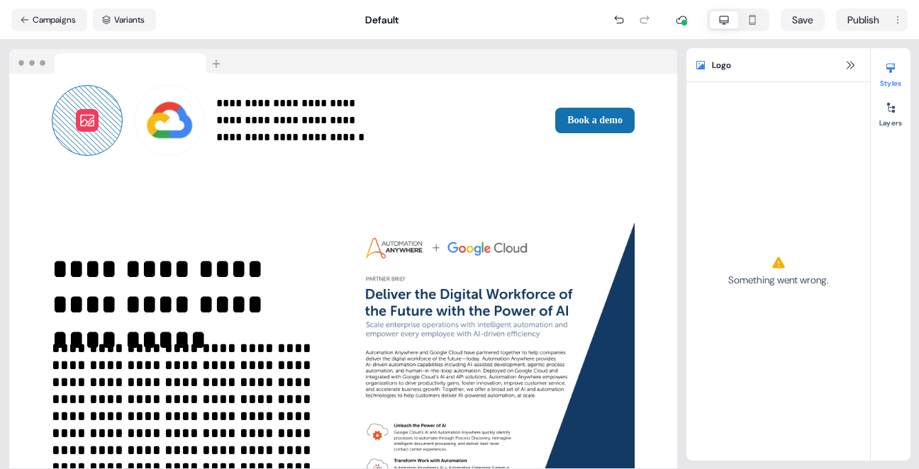
scroll to position [0, 0]
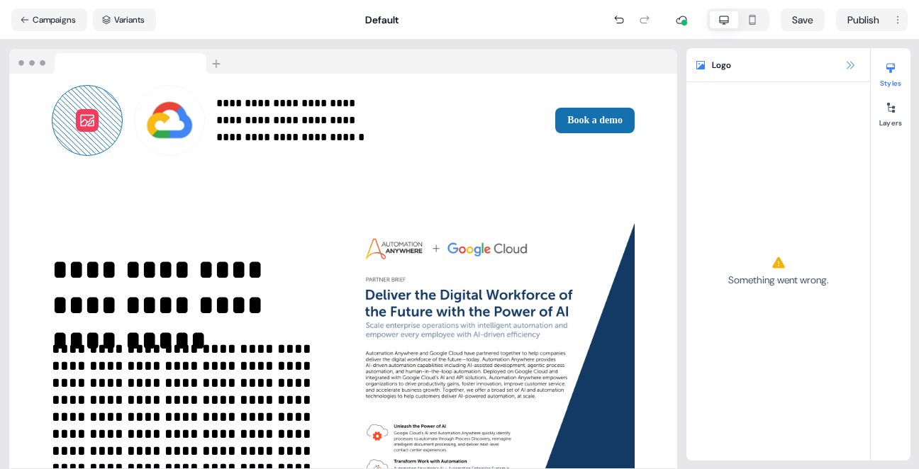
click at [847, 60] on icon at bounding box center [849, 65] width 11 height 11
click at [851, 62] on icon at bounding box center [851, 65] width 8 height 8
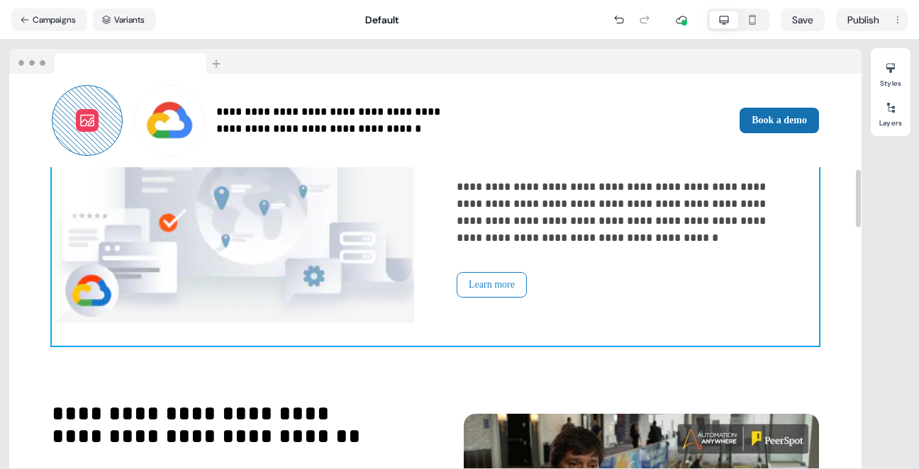
scroll to position [652, 0]
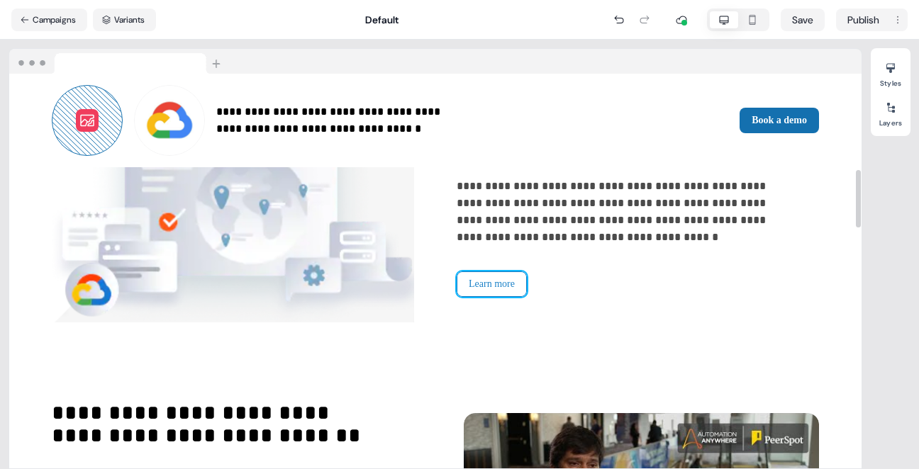
click at [485, 280] on button "Learn more" at bounding box center [492, 285] width 70 height 26
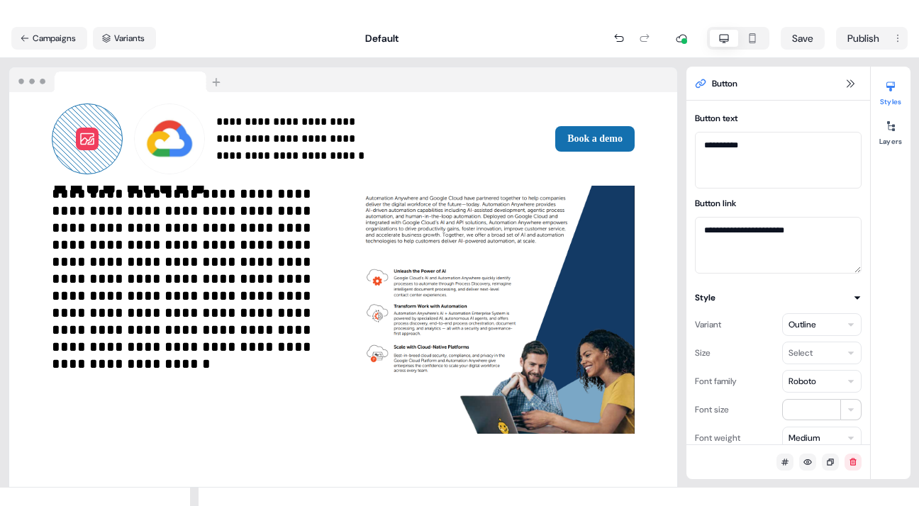
scroll to position [0, 0]
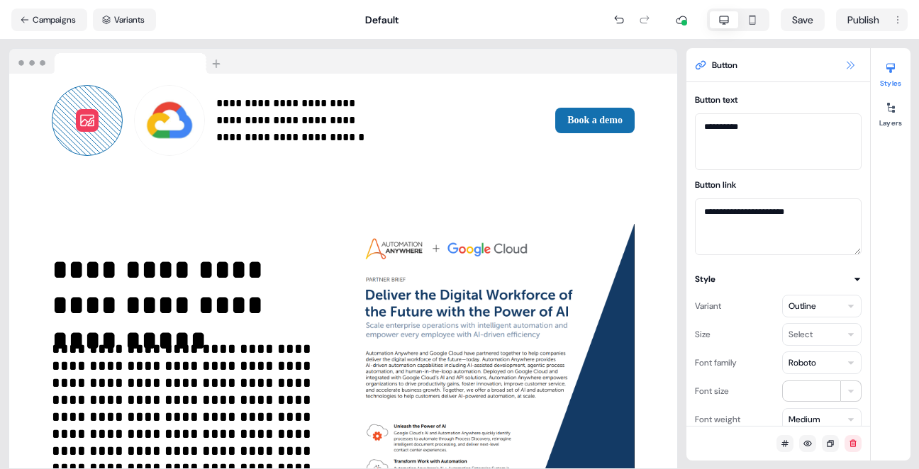
click at [850, 60] on icon at bounding box center [849, 65] width 11 height 11
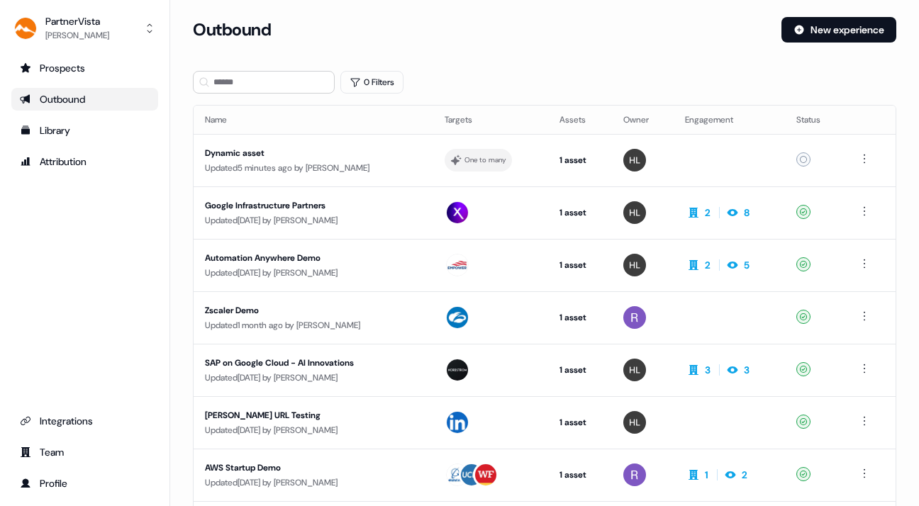
click at [56, 90] on link "Outbound" at bounding box center [84, 99] width 147 height 23
click at [23, 94] on icon "Go to outbound experience" at bounding box center [25, 99] width 11 height 11
click at [41, 129] on div "Library" at bounding box center [85, 130] width 130 height 14
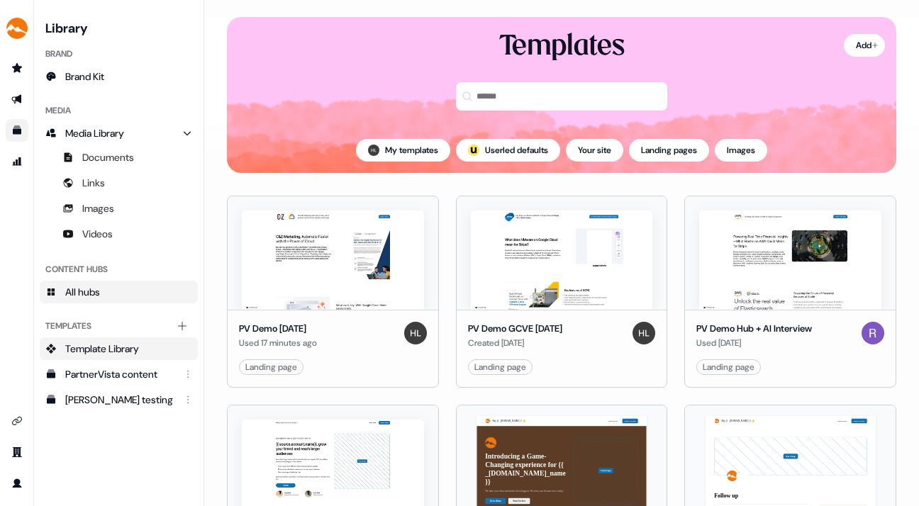
click at [84, 291] on span "All hubs" at bounding box center [82, 292] width 35 height 14
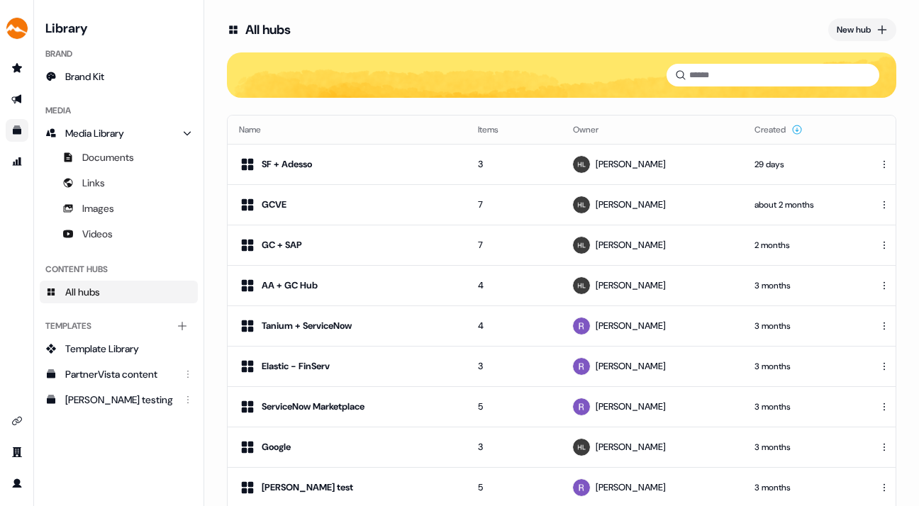
click at [23, 291] on div "side nav menu" at bounding box center [16, 276] width 33 height 438
click at [289, 284] on div "AA + GC Hub" at bounding box center [290, 286] width 56 height 14
